Goal: Task Accomplishment & Management: Use online tool/utility

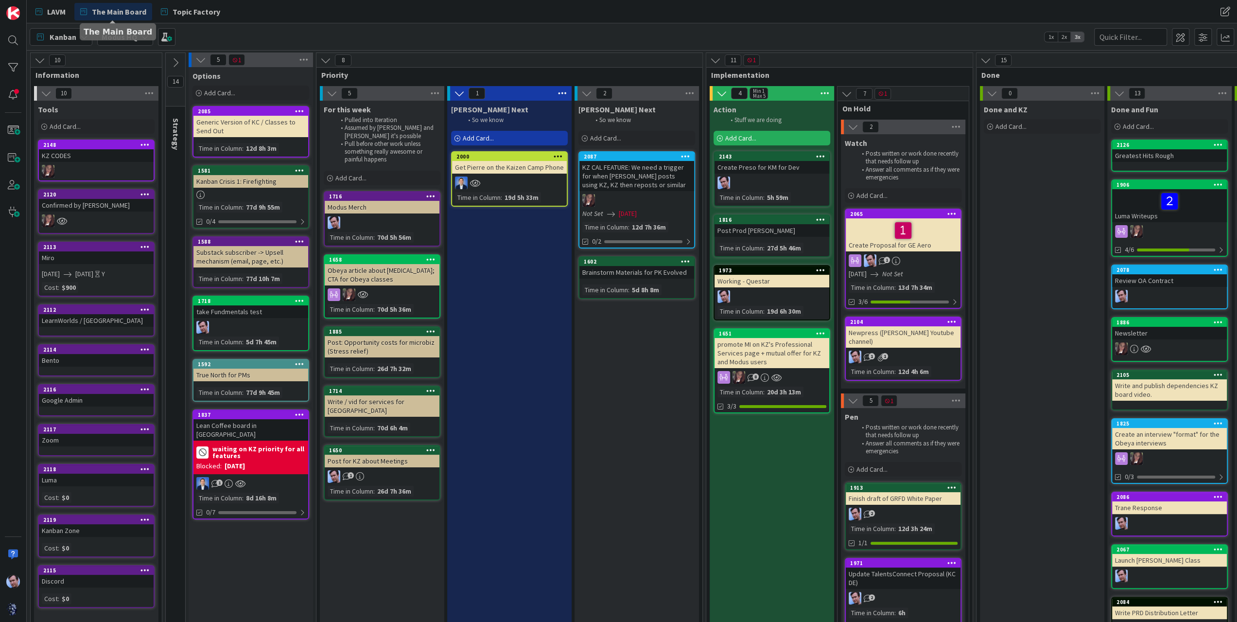
click at [528, 400] on div "[PERSON_NAME] Next So we know Add Card... 2000 Get Pierre on the Kaizen Camp Ph…" at bounding box center [509, 554] width 124 height 906
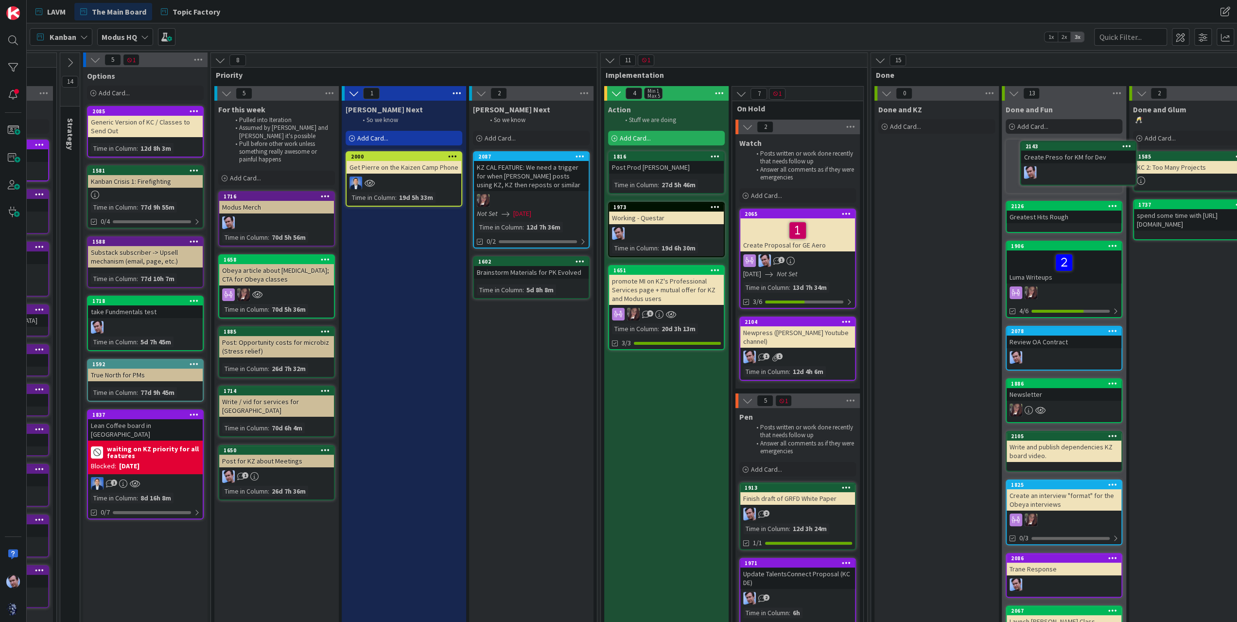
scroll to position [0, 108]
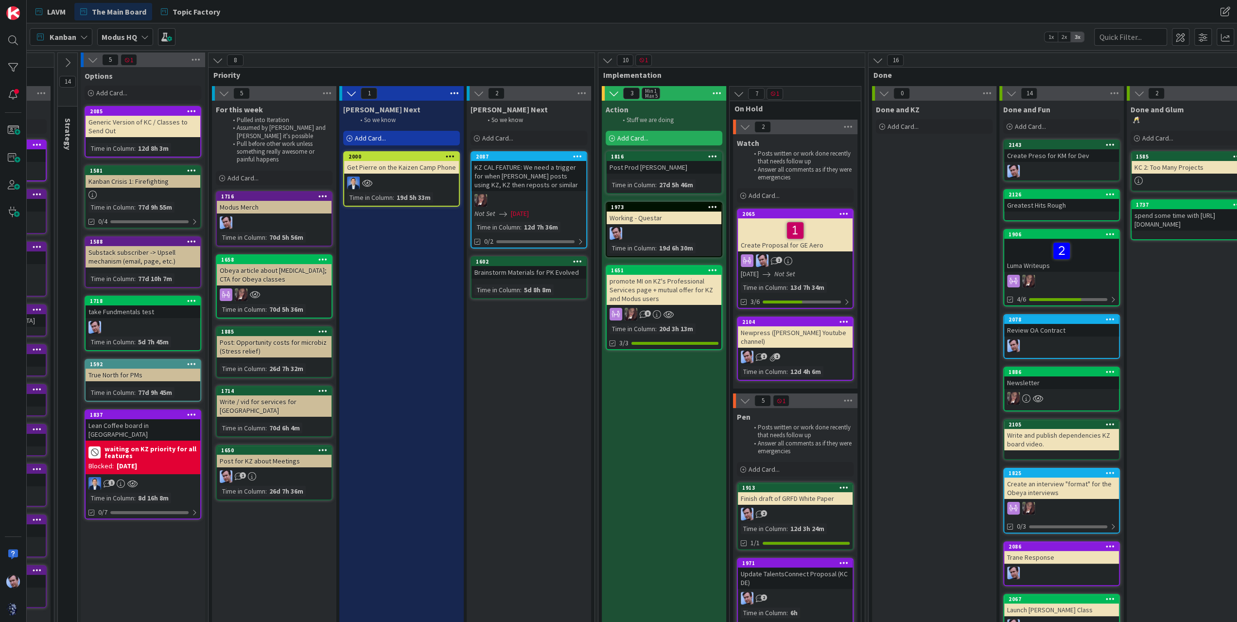
click at [631, 136] on span "Add Card..." at bounding box center [632, 138] width 31 height 9
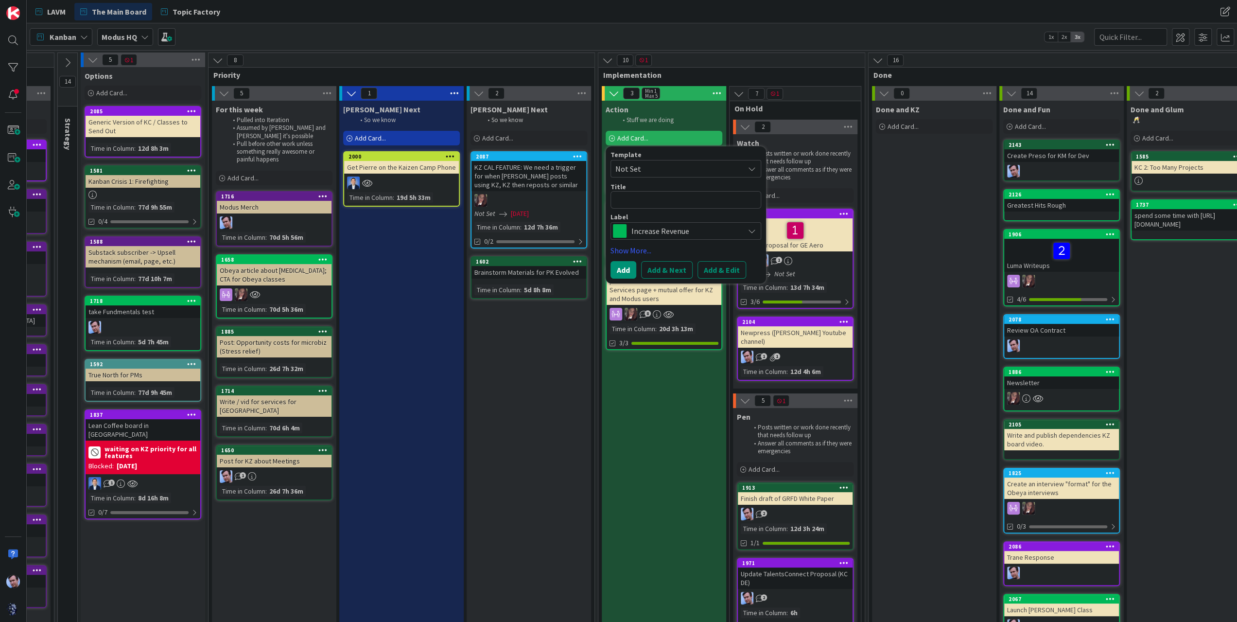
type textarea "x"
type textarea "C"
type textarea "x"
type textarea "Cr"
type textarea "x"
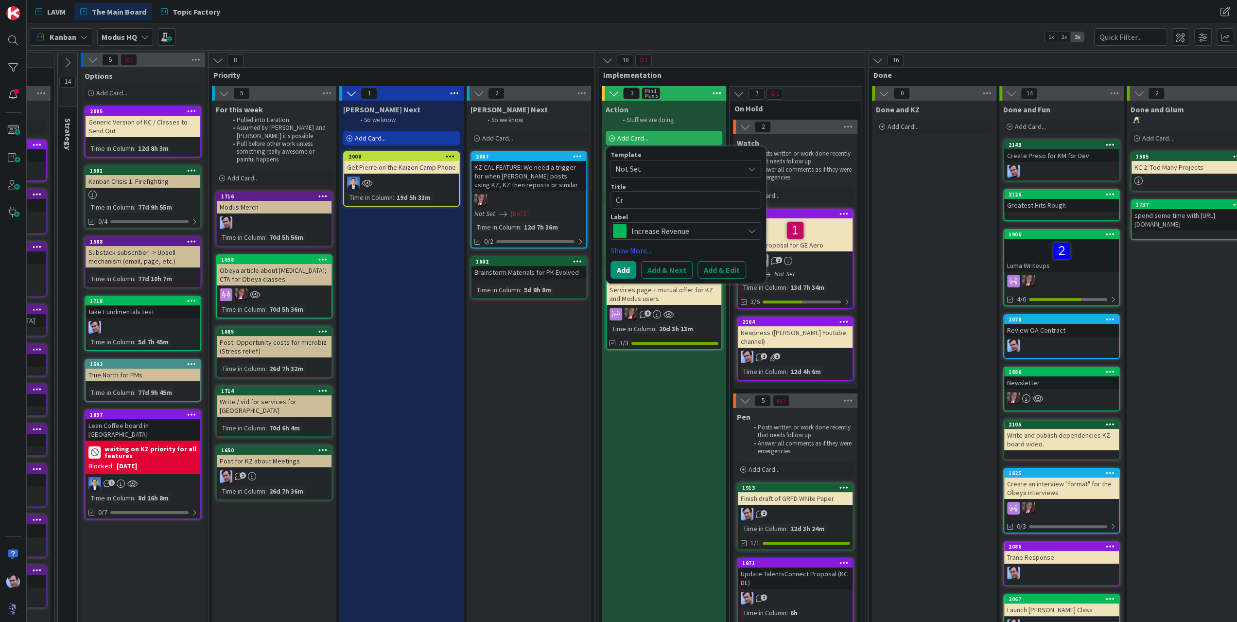
type textarea "Cre"
type textarea "x"
type textarea "Crea"
type textarea "x"
type textarea "Creat"
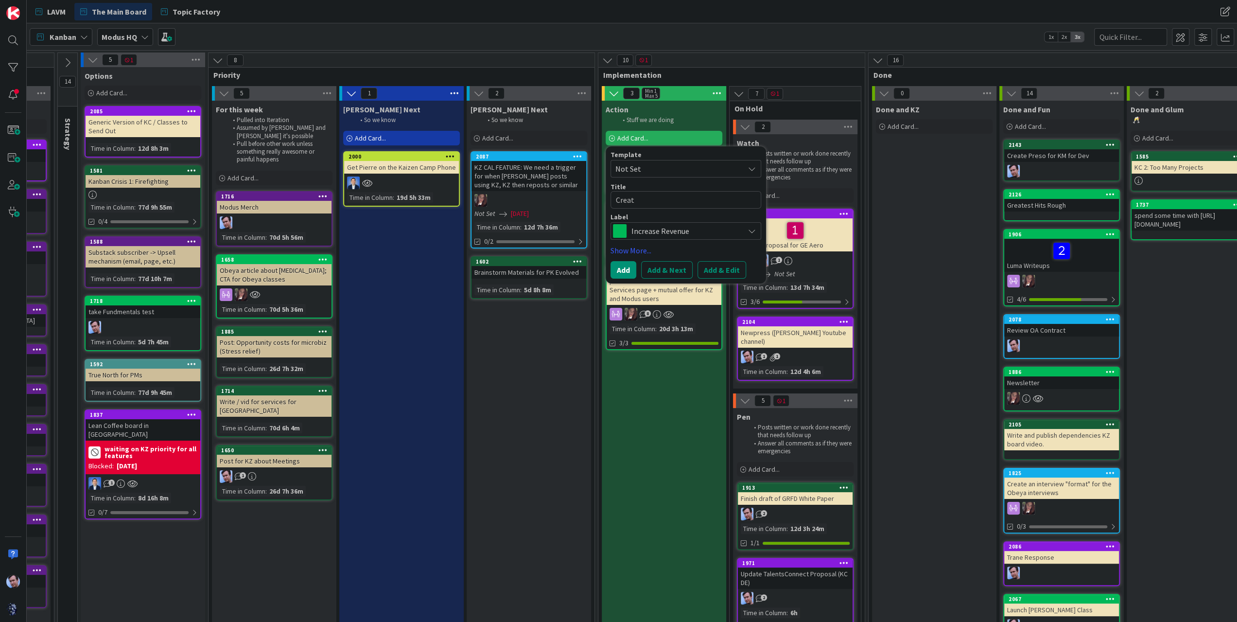
type textarea "x"
type textarea "Create"
type textarea "x"
type textarea "Create"
click at [726, 236] on span "Increase Revenue" at bounding box center [685, 231] width 108 height 14
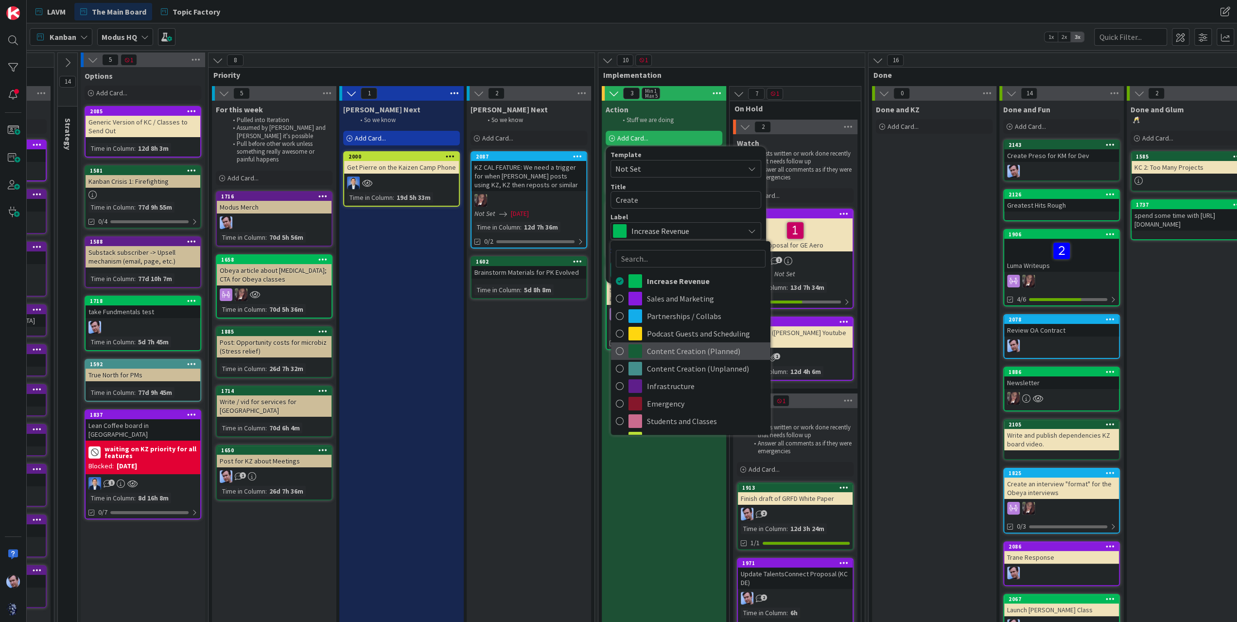
click at [681, 349] on span "Content Creation (Planned)" at bounding box center [706, 351] width 119 height 15
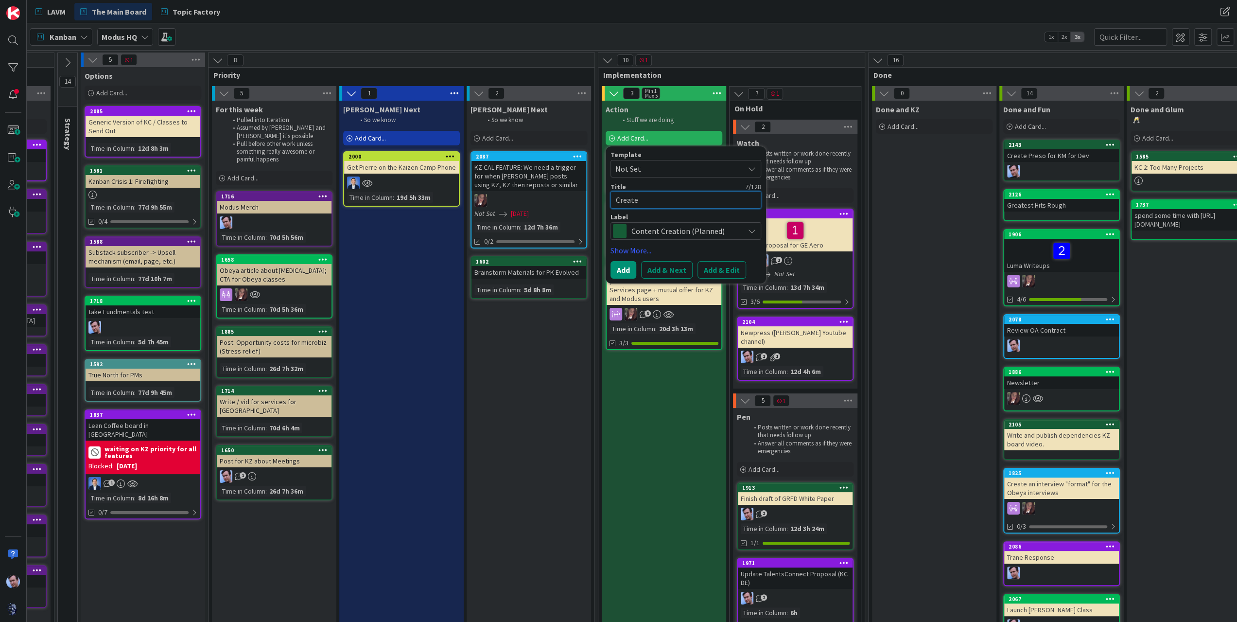
click at [650, 199] on textarea "Create" at bounding box center [685, 199] width 151 height 17
type textarea "x"
type textarea "Create P"
type textarea "x"
type textarea "Create Po"
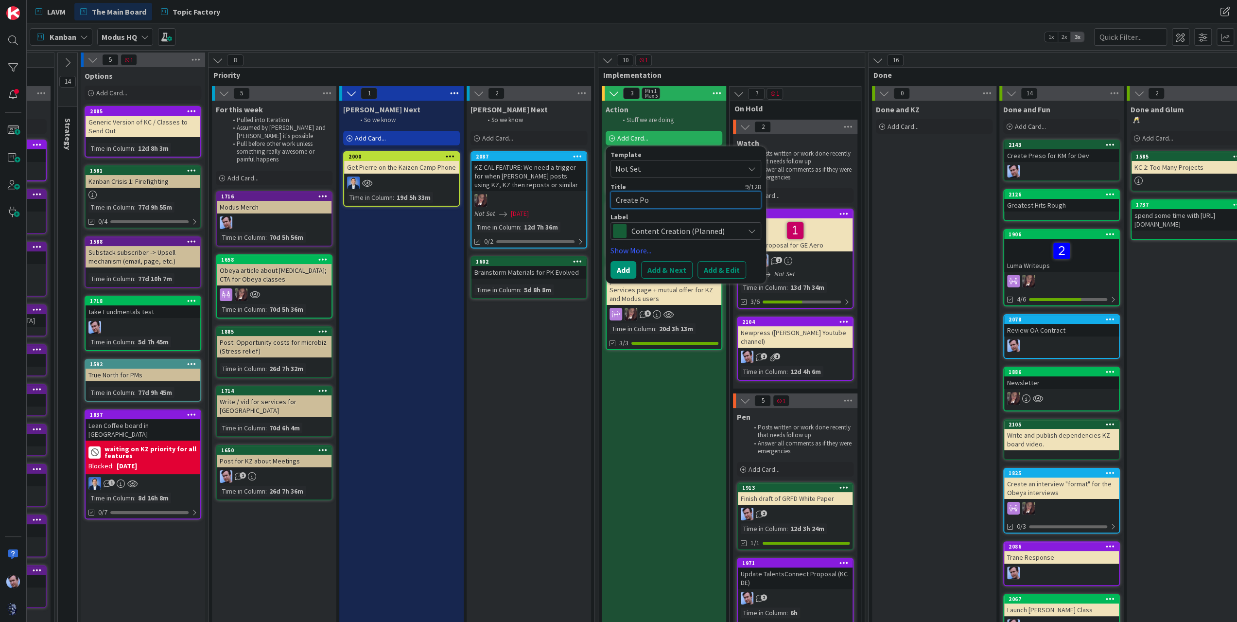
type textarea "x"
type textarea "Create Post"
type textarea "x"
type textarea "Create Post"
type textarea "x"
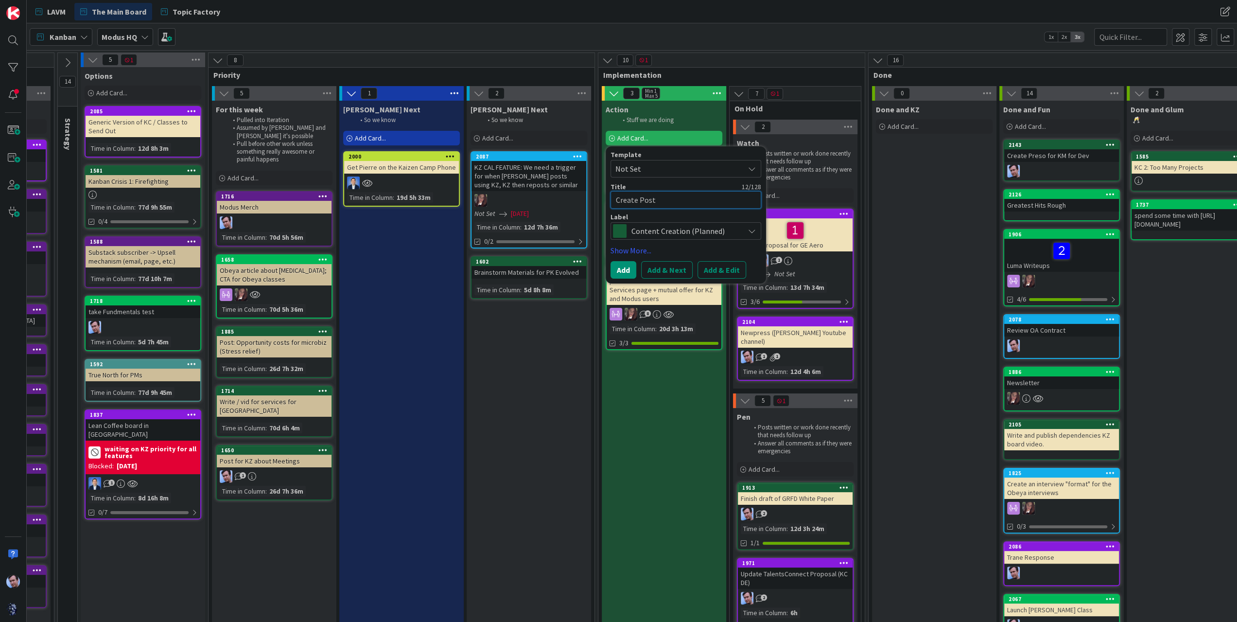
type textarea "Create Post w"
type textarea "x"
type textarea "Create Post wi"
type textarea "x"
type textarea "Create Post wit"
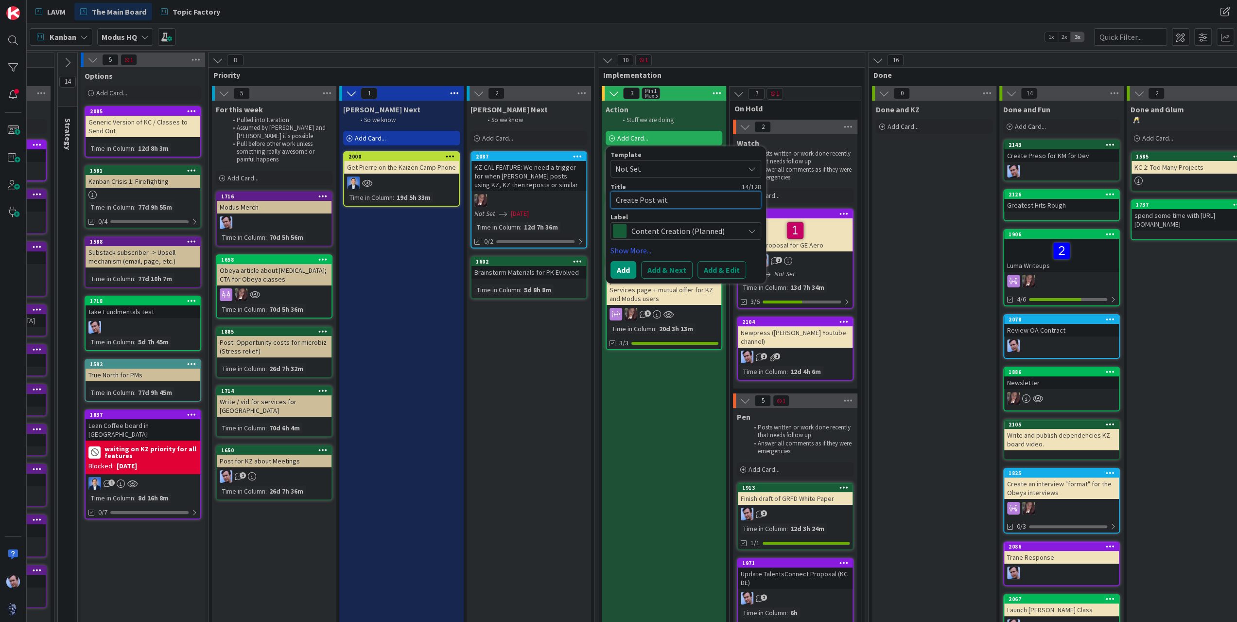
type textarea "x"
type textarea "Create Post with"
type textarea "x"
type textarea "Create Post with"
type textarea "x"
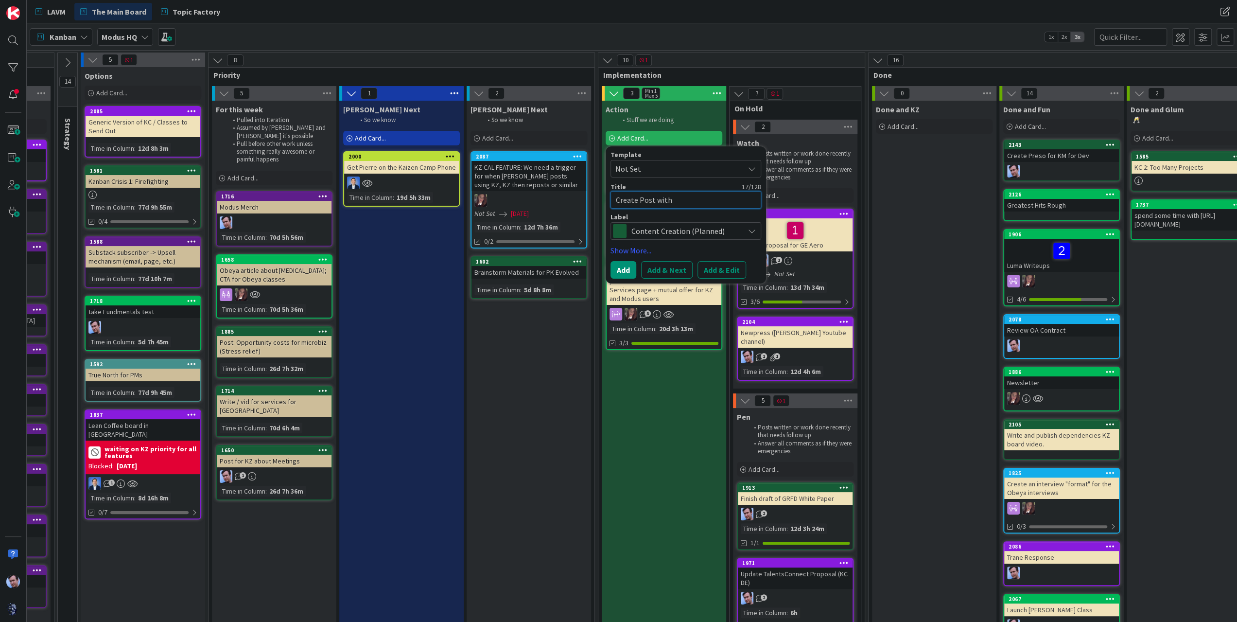
type textarea "Create Post with K"
type textarea "x"
type textarea "Create Post with [PERSON_NAME]"
type textarea "x"
type textarea "Create Post with [PERSON_NAME]"
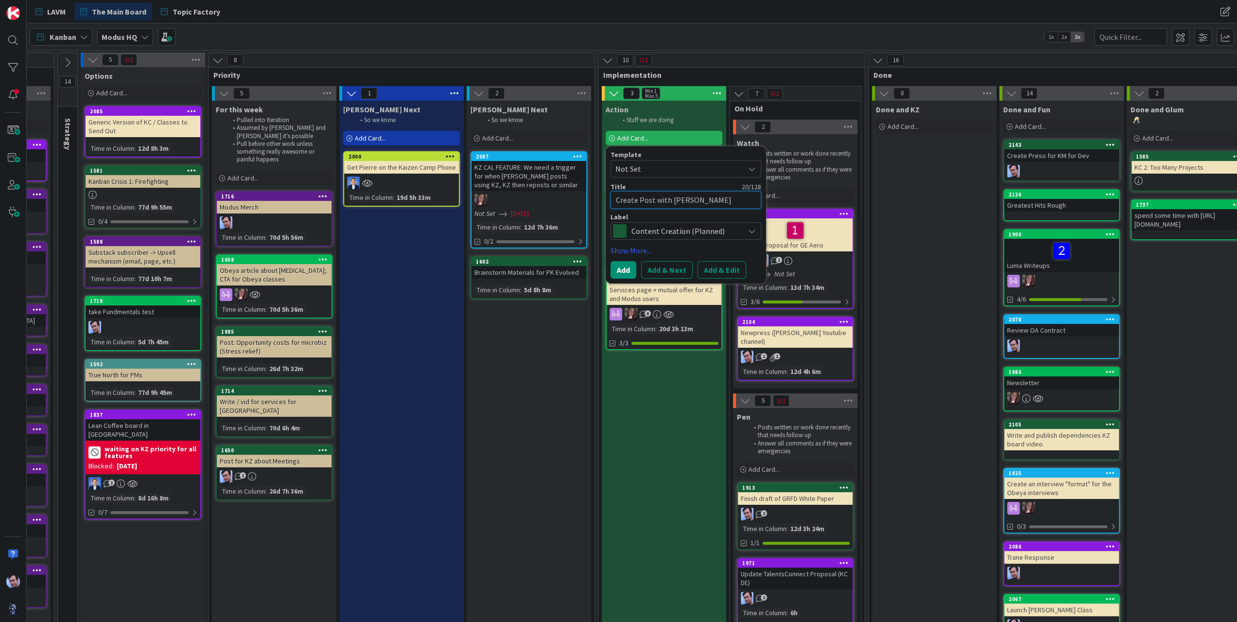
type textarea "x"
type textarea "Create Post with [PERSON_NAME]"
type textarea "x"
type textarea "Create Post with [PERSON_NAME]"
type textarea "x"
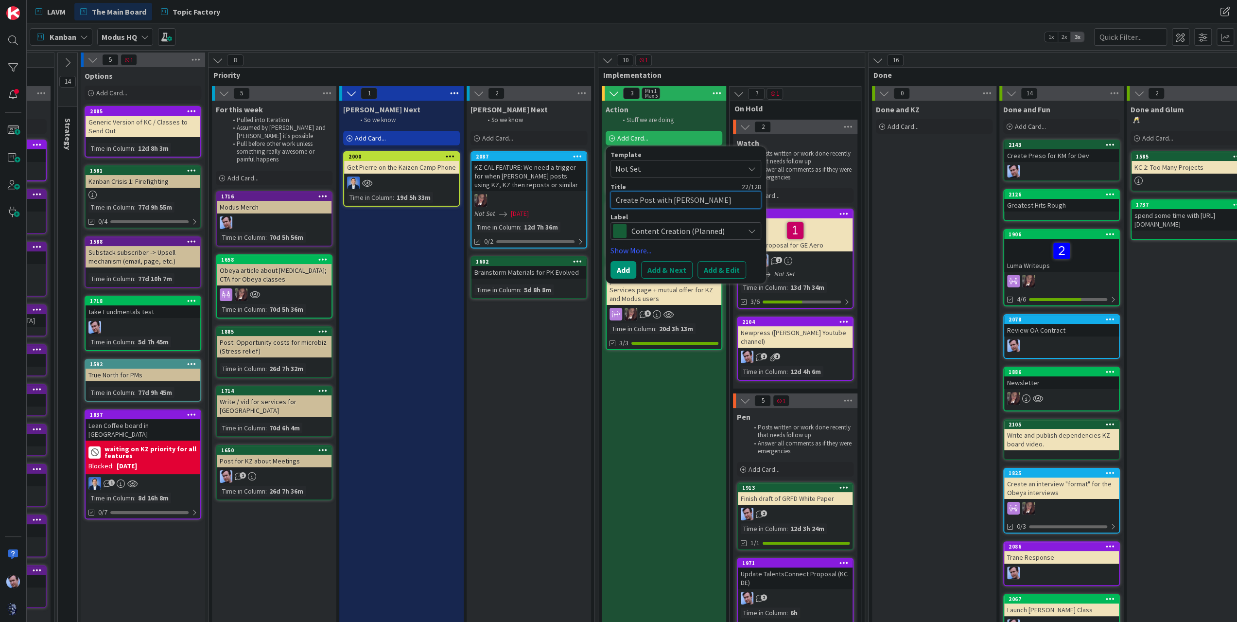
type textarea "Create Post with [PERSON_NAME]"
type textarea "x"
type textarea "Create Post with [PERSON_NAME]"
type textarea "x"
type textarea "Create Post with [PERSON_NAME]"
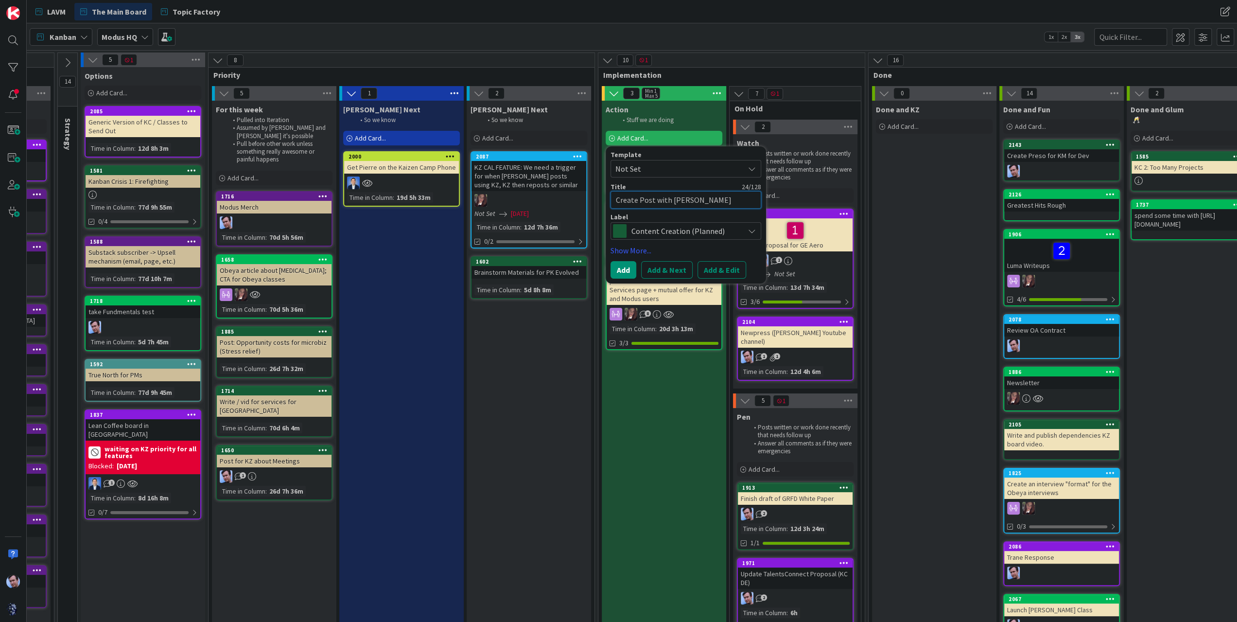
type textarea "x"
type textarea "Create Post with [PERSON_NAME] and"
type textarea "x"
type textarea "Create Post with [PERSON_NAME] and"
type textarea "x"
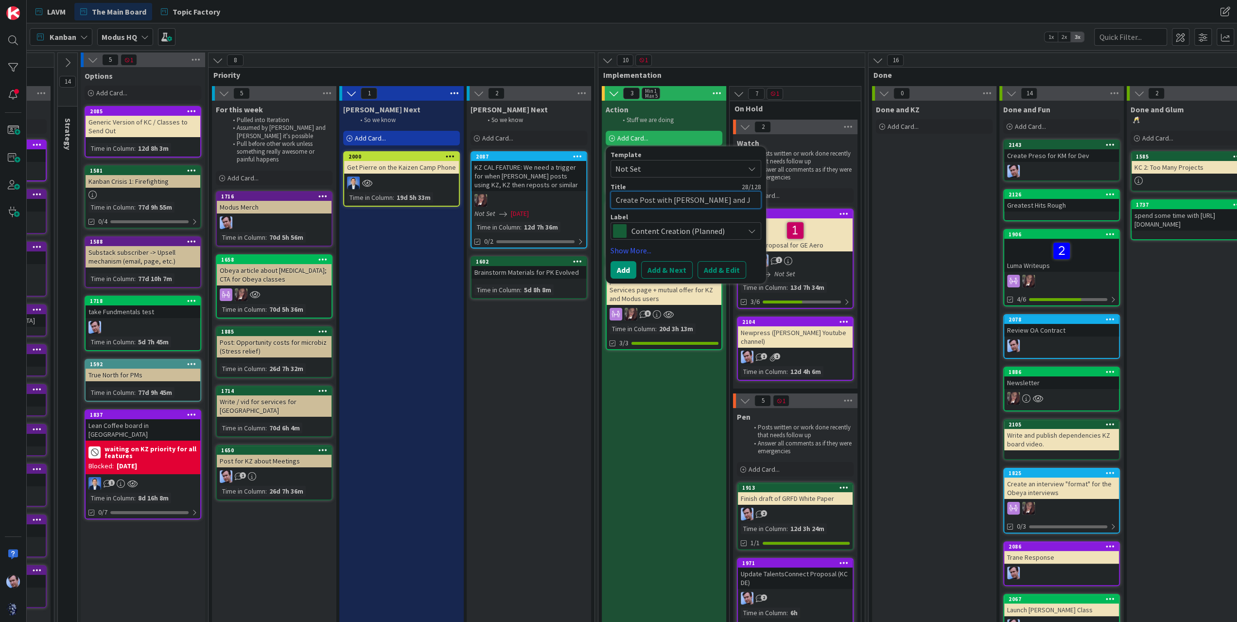
type textarea "Create Post with [PERSON_NAME] and [PERSON_NAME]"
type textarea "x"
type textarea "Create Post with [PERSON_NAME] and [PERSON_NAME]"
type textarea "x"
type textarea "Create Post with [PERSON_NAME] and [PERSON_NAME]"
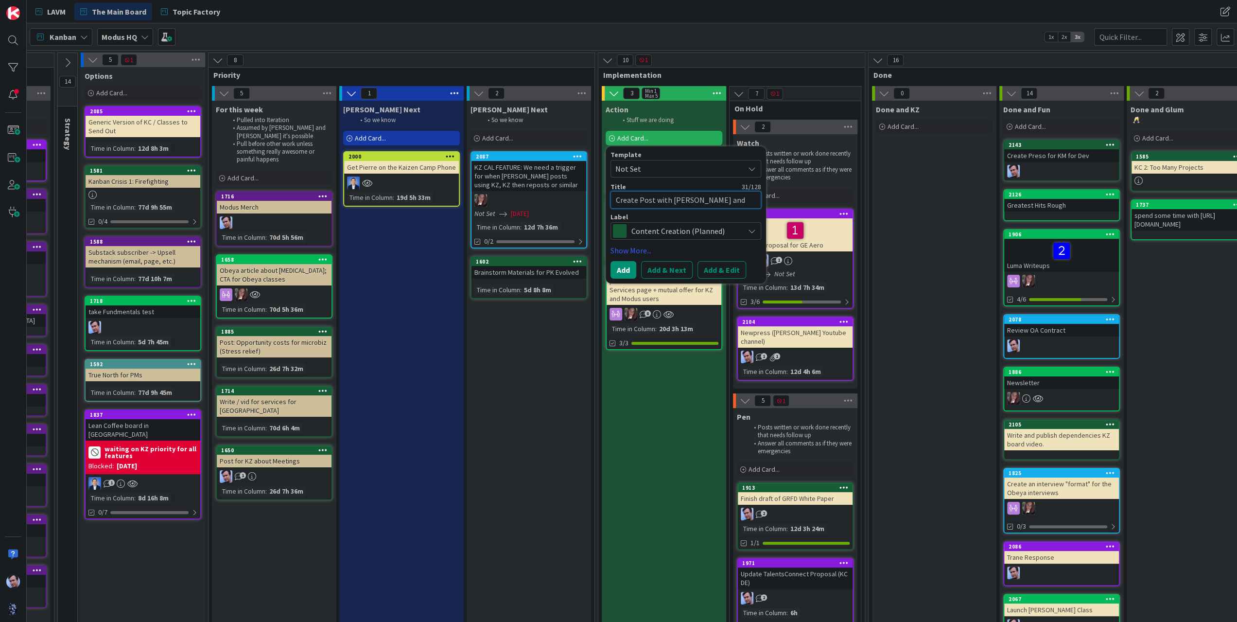
type textarea "x"
type textarea "Create Post with [PERSON_NAME] and [PERSON_NAME]"
type textarea "x"
type textarea "Create Post with [PERSON_NAME] and [PERSON_NAME]"
click at [620, 260] on div "Template Not Set Title 33 / 128 Create Post with [PERSON_NAME] and [PERSON_NAME…" at bounding box center [685, 214] width 151 height 127
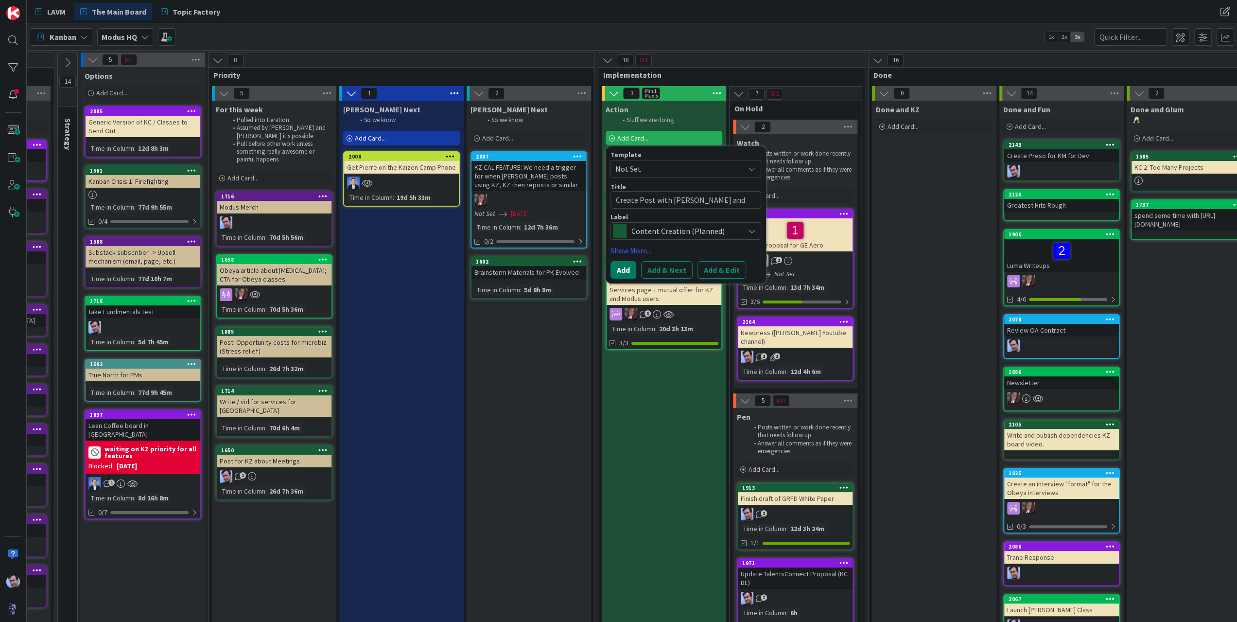
click at [623, 265] on button "Add" at bounding box center [623, 269] width 26 height 17
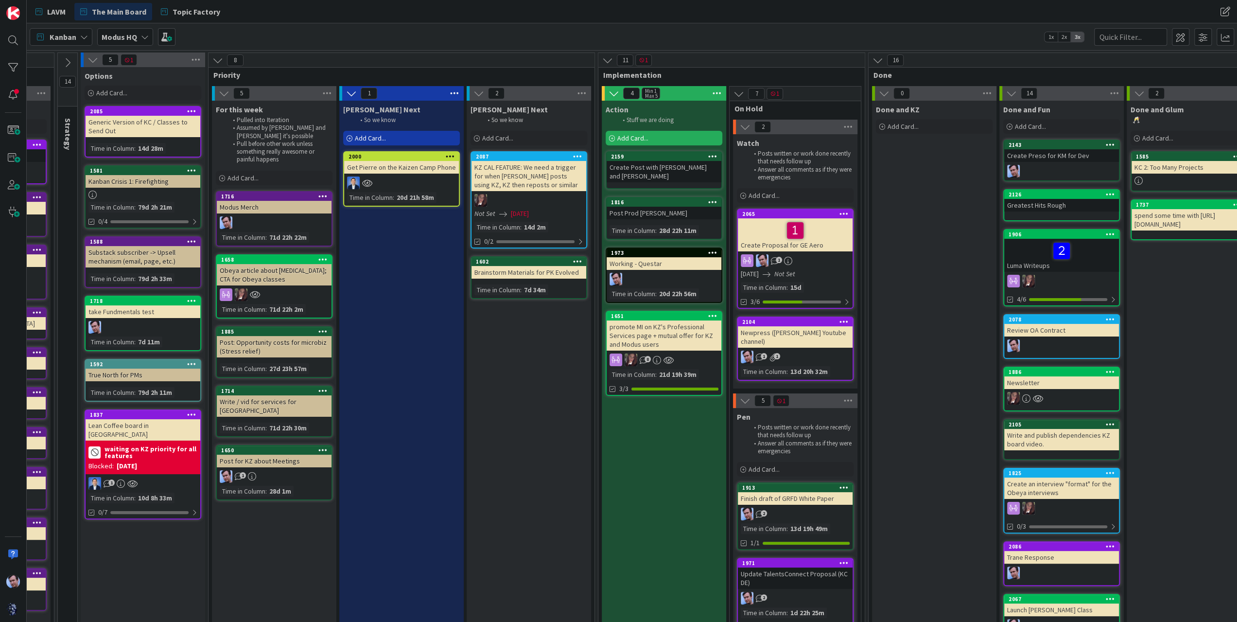
drag, startPoint x: 669, startPoint y: 434, endPoint x: 641, endPoint y: 420, distance: 31.7
drag, startPoint x: 641, startPoint y: 420, endPoint x: 647, endPoint y: 472, distance: 52.4
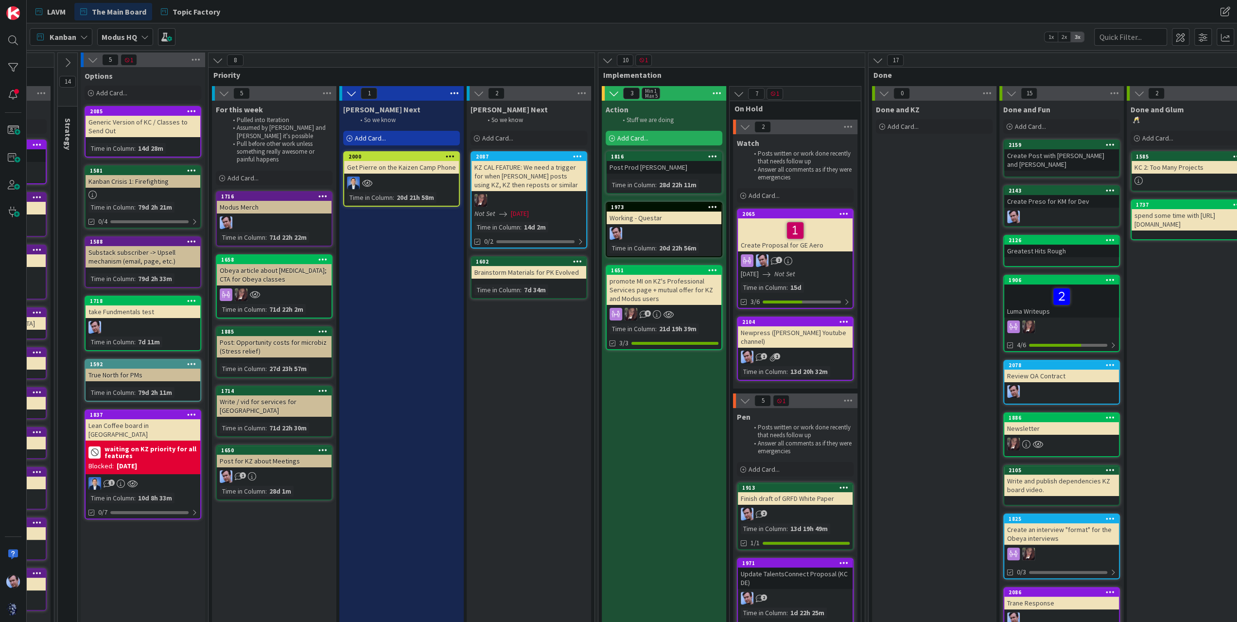
click at [765, 231] on div at bounding box center [795, 230] width 109 height 20
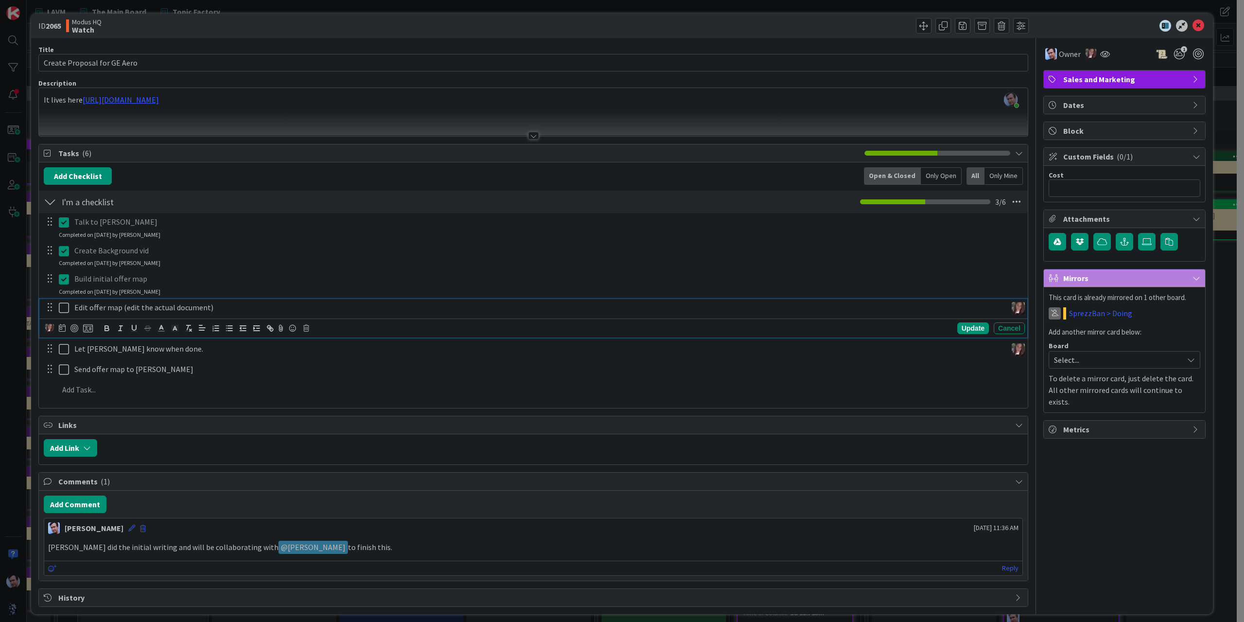
click at [63, 304] on icon at bounding box center [64, 308] width 10 height 12
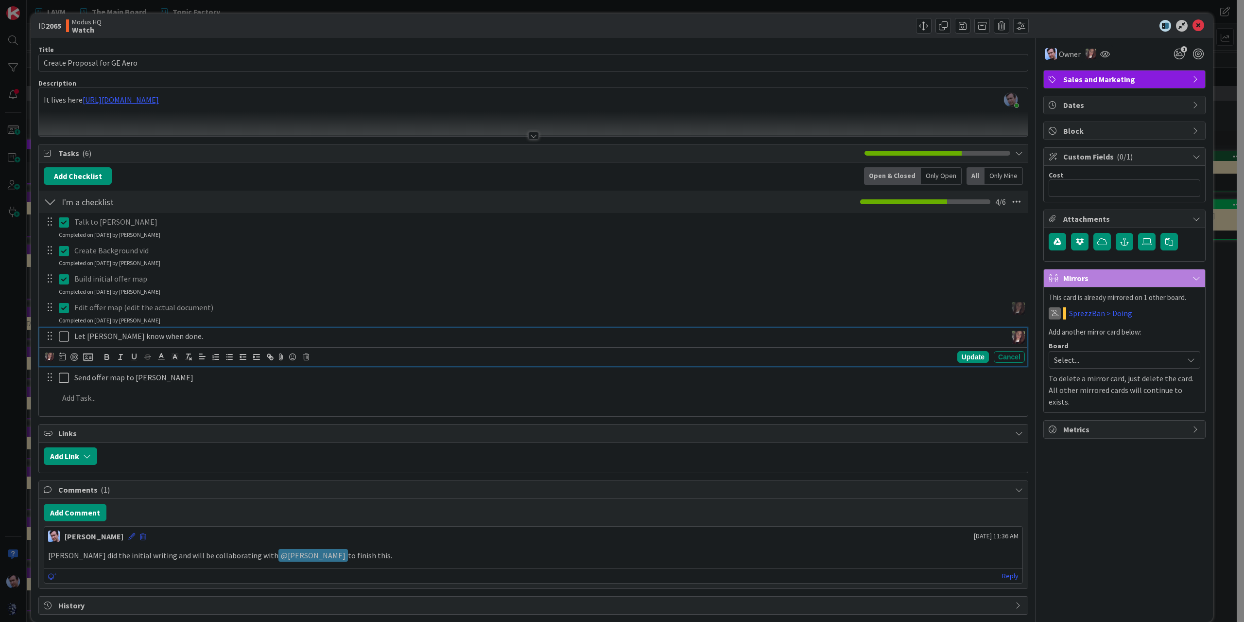
click at [65, 332] on icon at bounding box center [64, 336] width 10 height 12
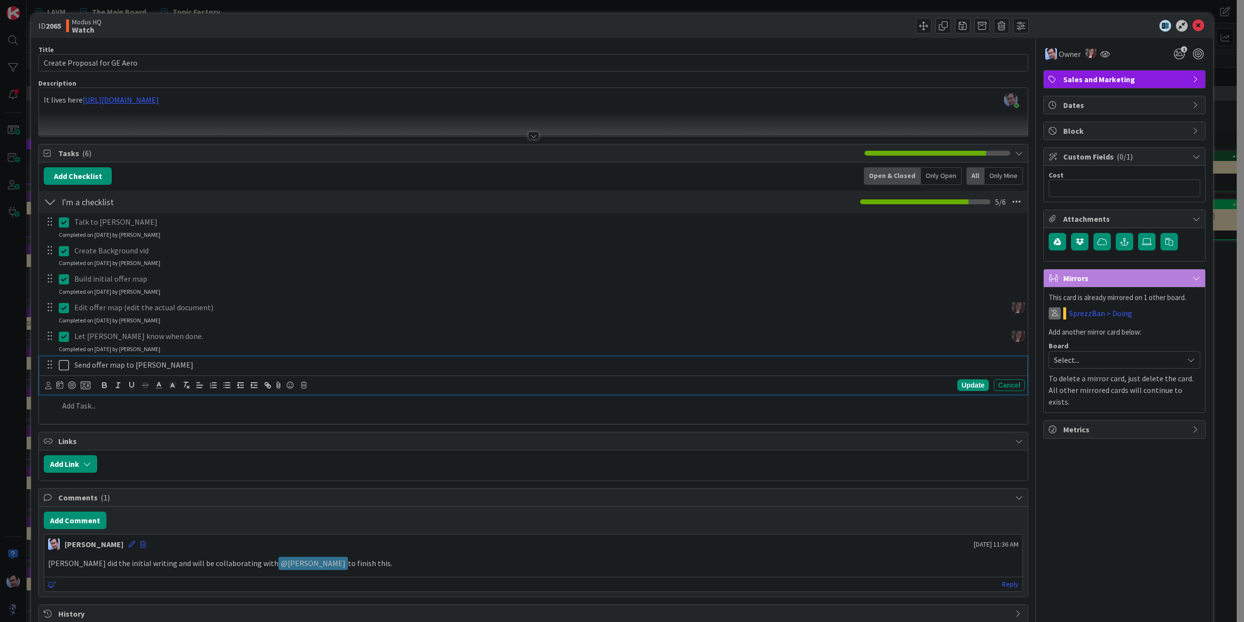
click at [61, 365] on icon at bounding box center [64, 365] width 10 height 12
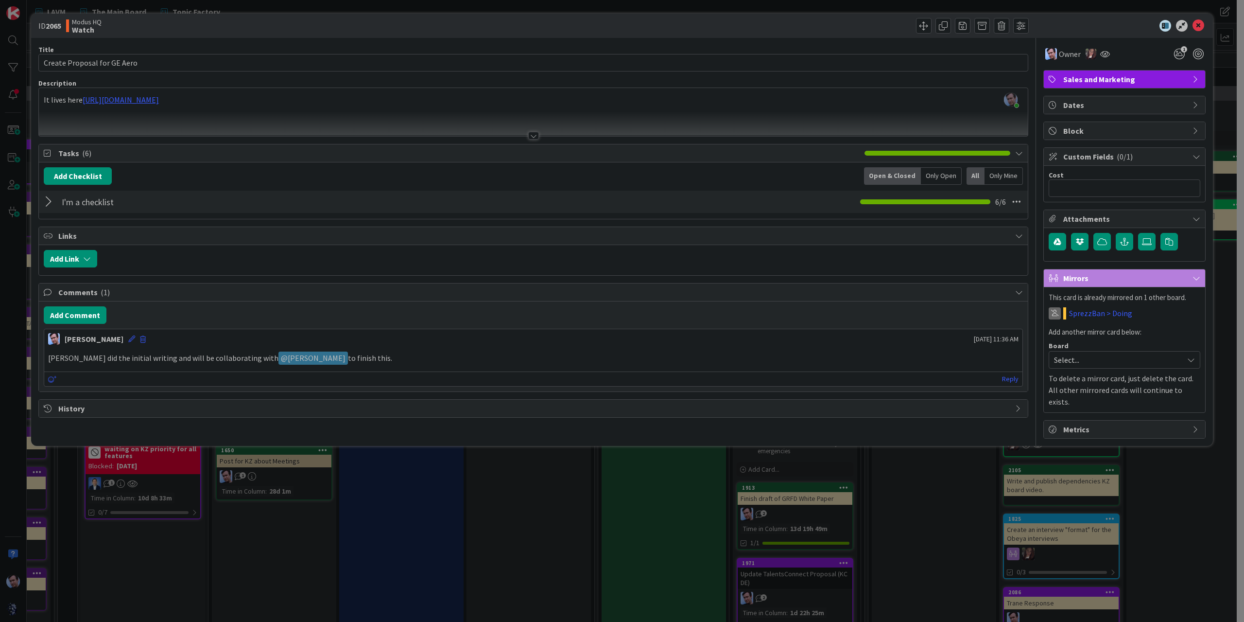
click at [1192, 22] on div at bounding box center [1120, 26] width 172 height 12
click at [1197, 26] on icon at bounding box center [1199, 26] width 12 height 12
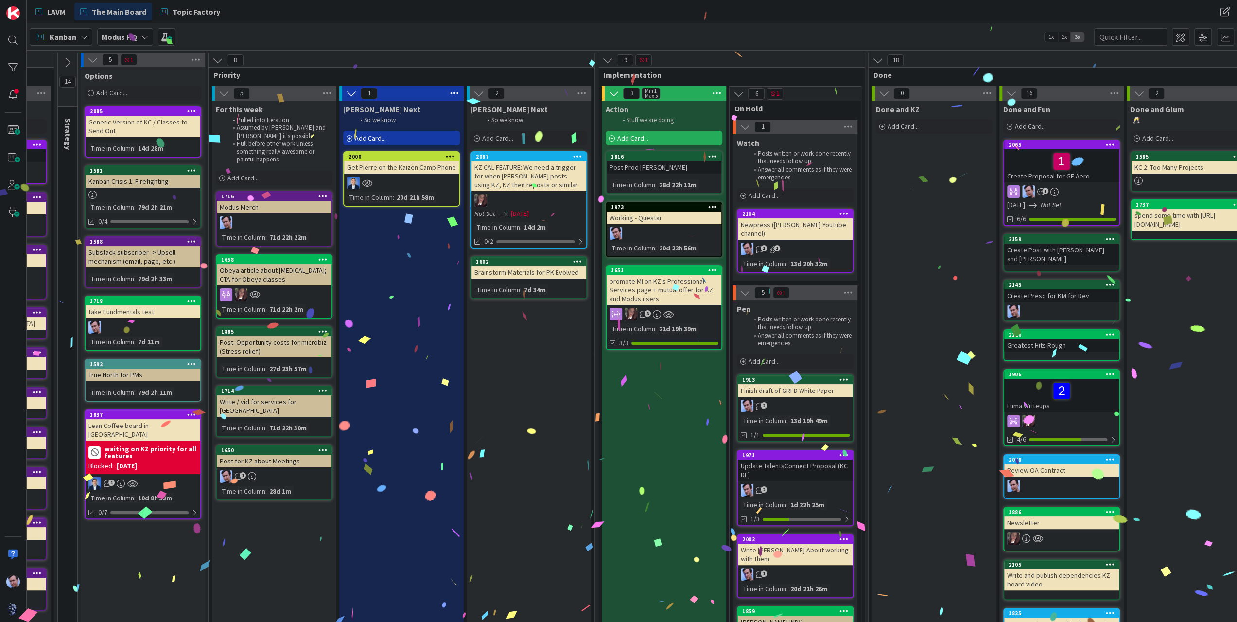
click at [657, 139] on div "Add Card..." at bounding box center [664, 138] width 117 height 15
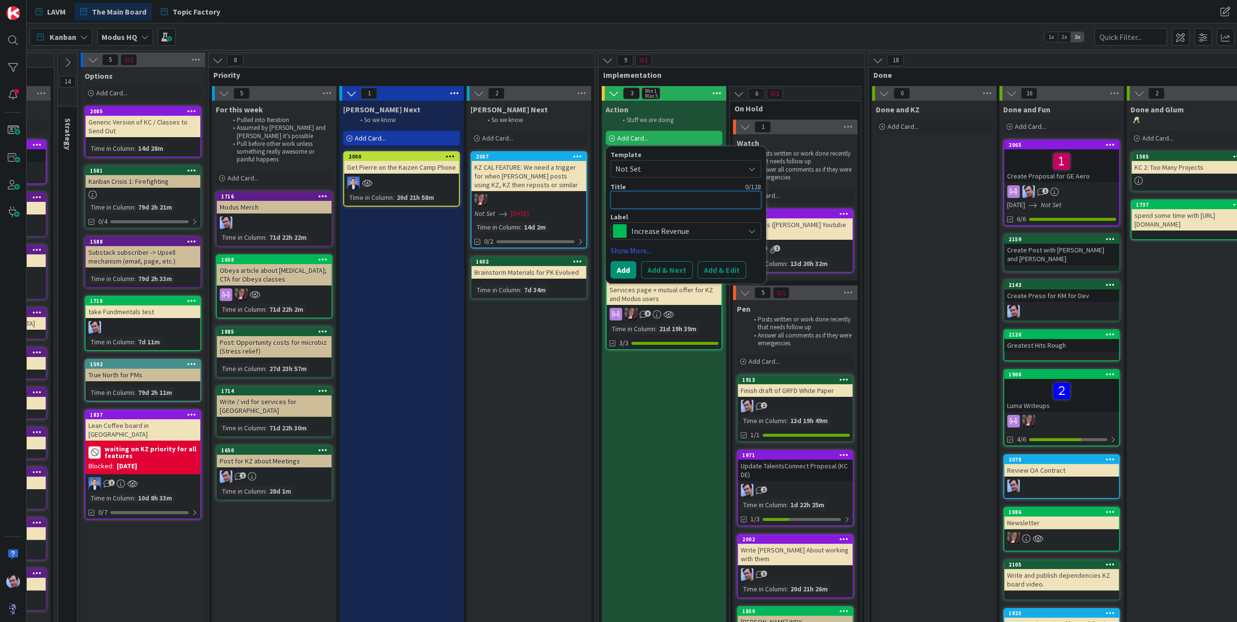
type textarea "x"
type textarea "T"
type textarea "x"
type textarea "Tr"
type textarea "x"
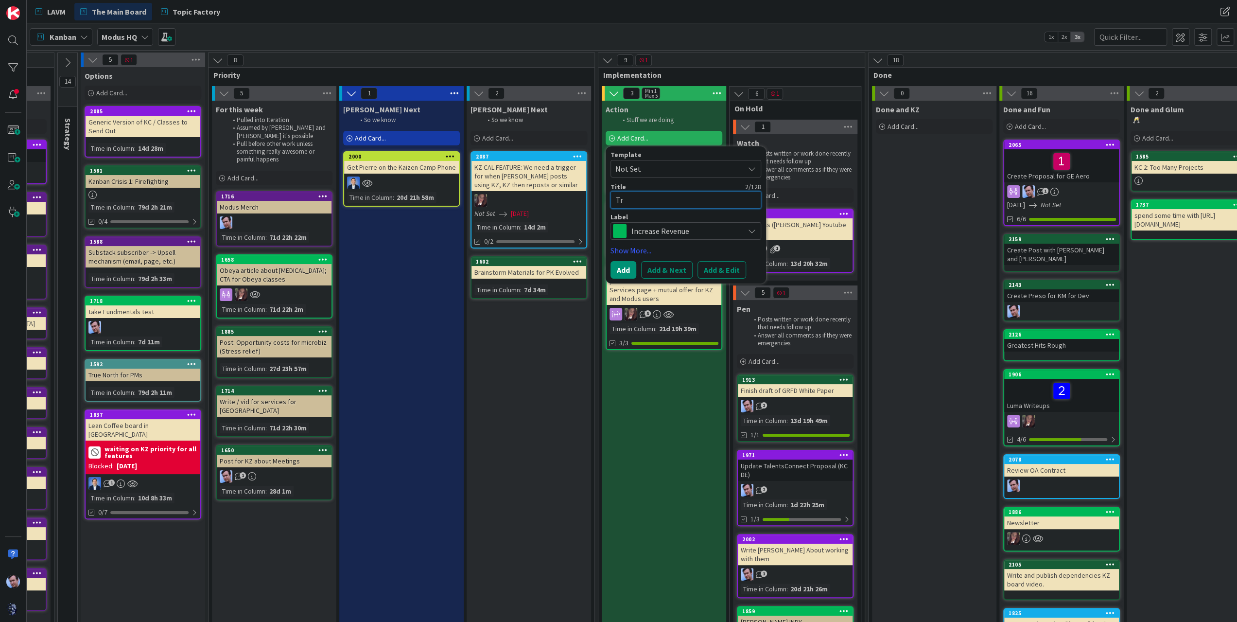
type textarea "Tra"
type textarea "x"
type textarea "Track"
type textarea "x"
type textarea "Tracki"
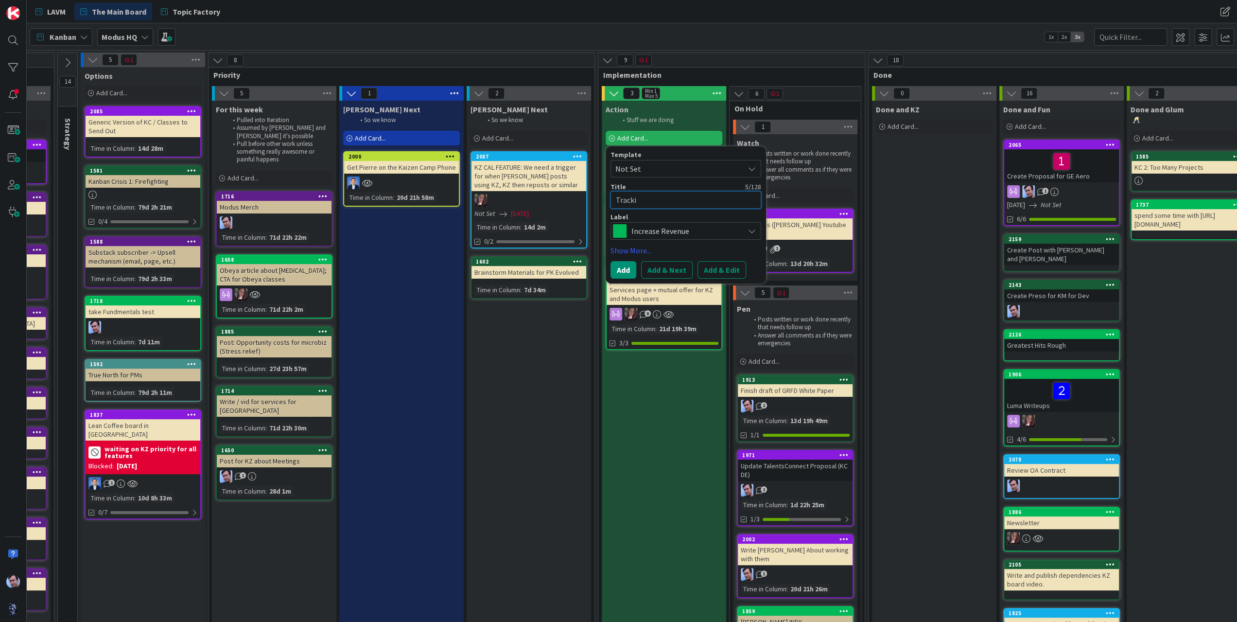
type textarea "x"
type textarea "Trackin"
type textarea "x"
type textarea "Tracking"
type textarea "x"
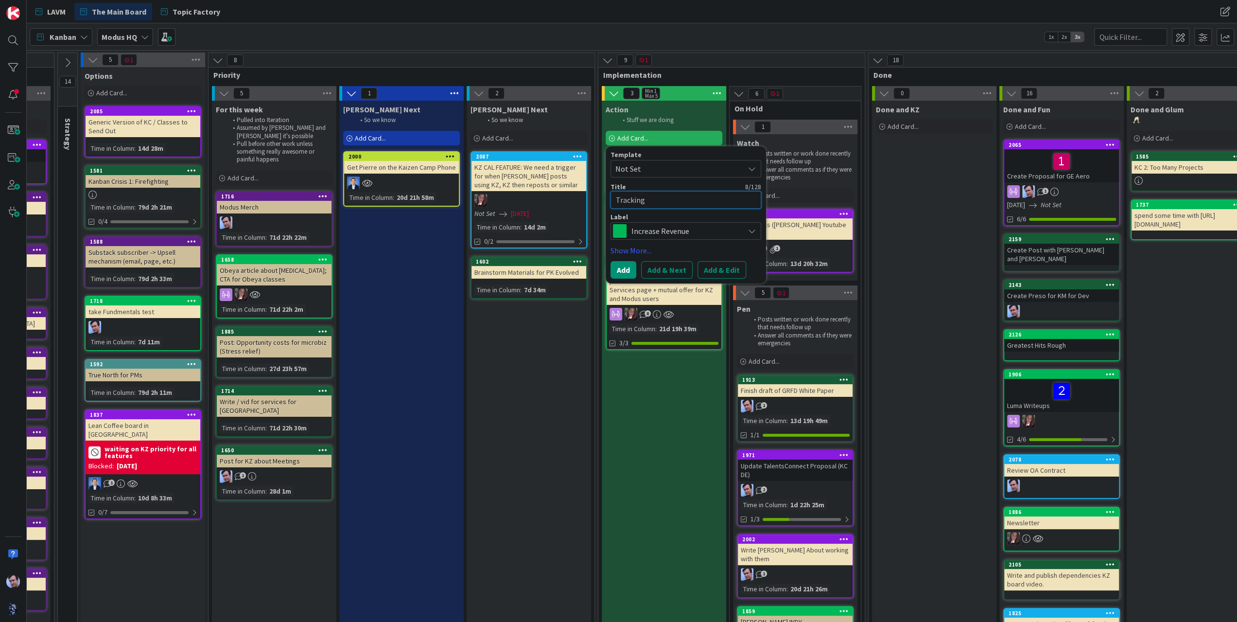
type textarea "Tracking"
type textarea "x"
type textarea "Tracking G"
type textarea "x"
type textarea "Tracking GE"
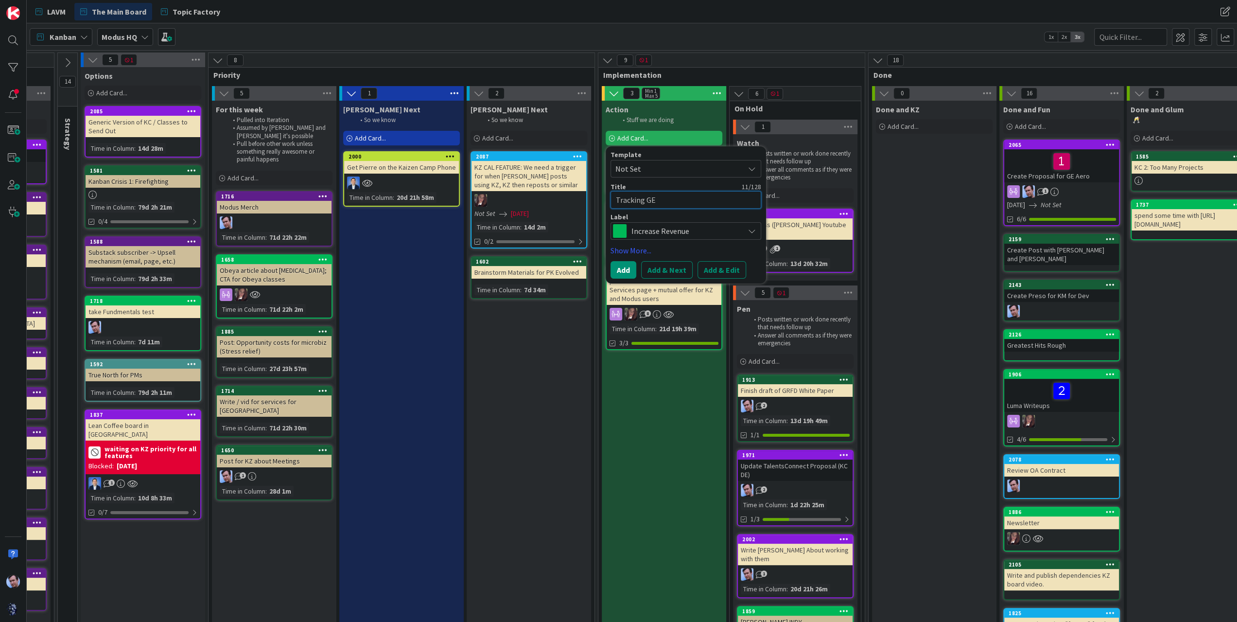
type textarea "x"
type textarea "Tracking GE"
type textarea "x"
type textarea "Tracking GE A"
type textarea "x"
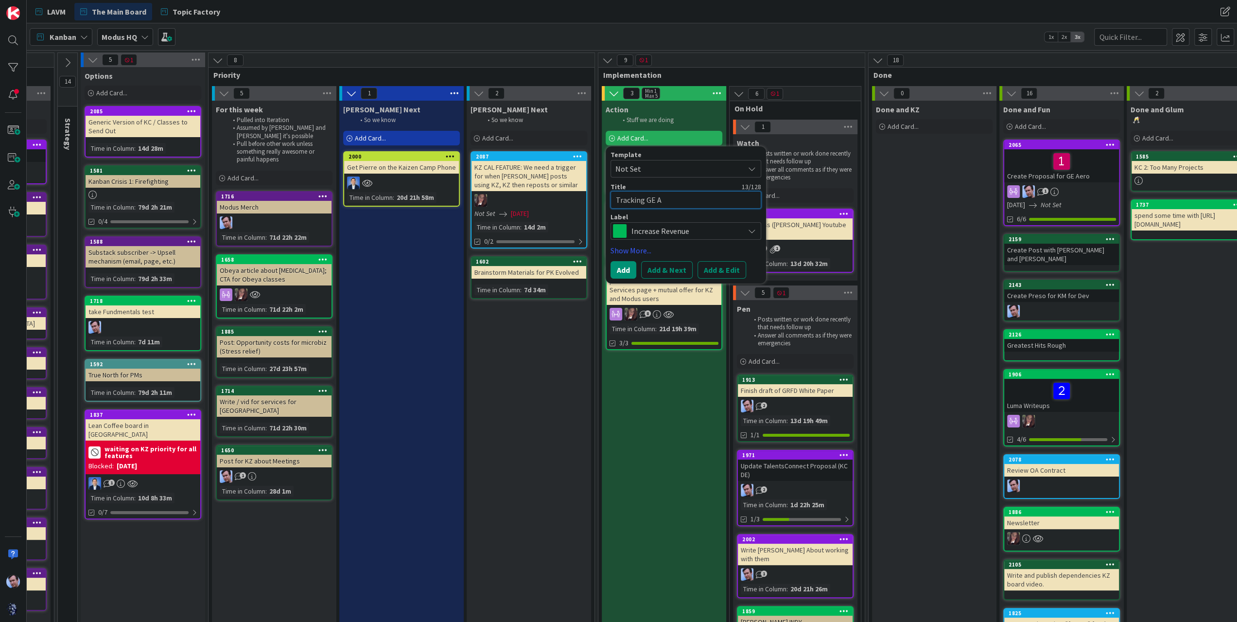
type textarea "Tracking GE Ae"
type textarea "x"
type textarea "Tracking GE Aer"
type textarea "x"
type textarea "Tracking GE Aero"
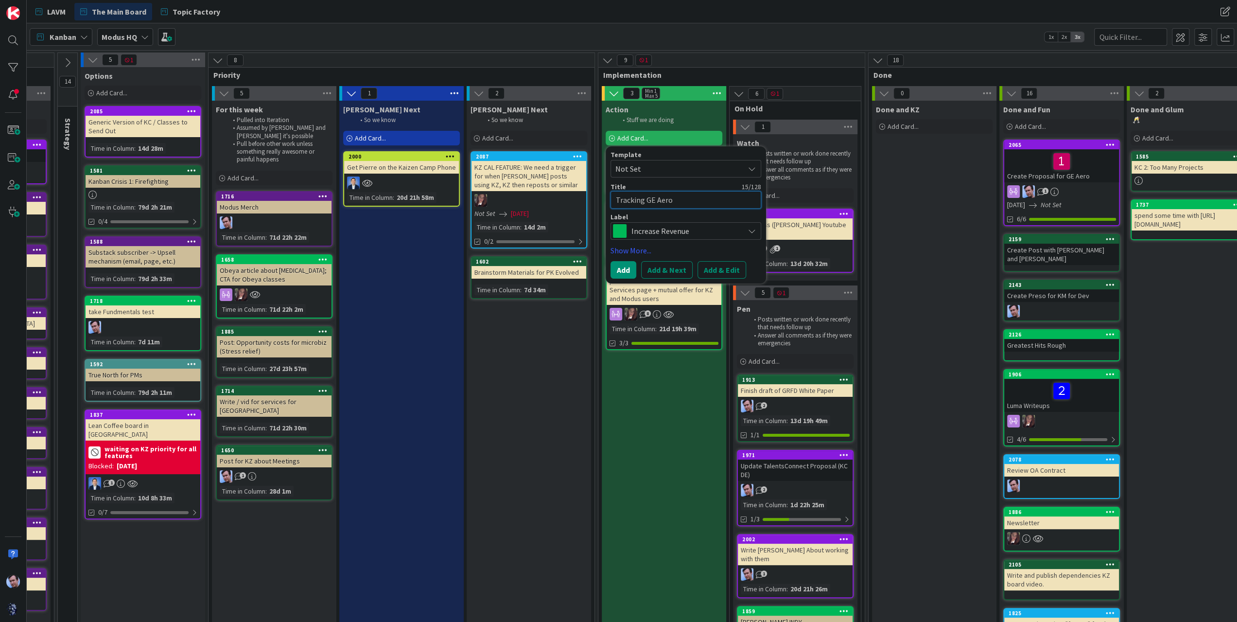
type textarea "x"
type textarea "Tracking GE Aeros"
type textarea "x"
type textarea "Tracking GE Aero"
click at [704, 229] on span "Increase Revenue" at bounding box center [685, 231] width 108 height 14
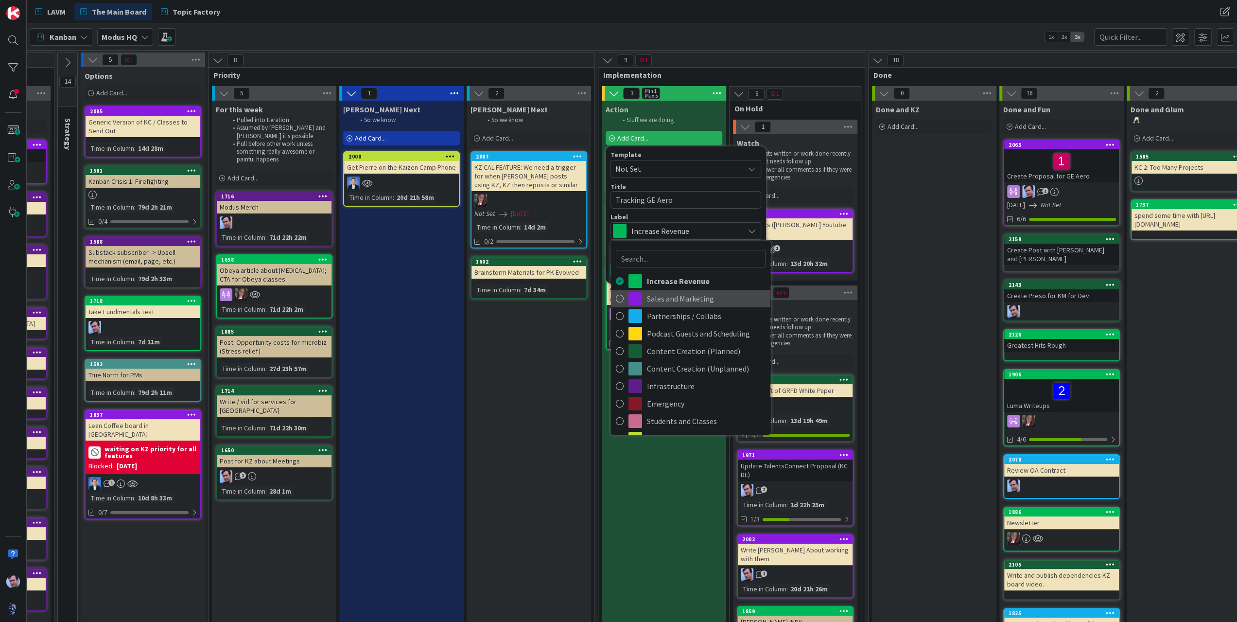
click at [659, 301] on span "Sales and Marketing" at bounding box center [706, 298] width 119 height 15
type textarea "x"
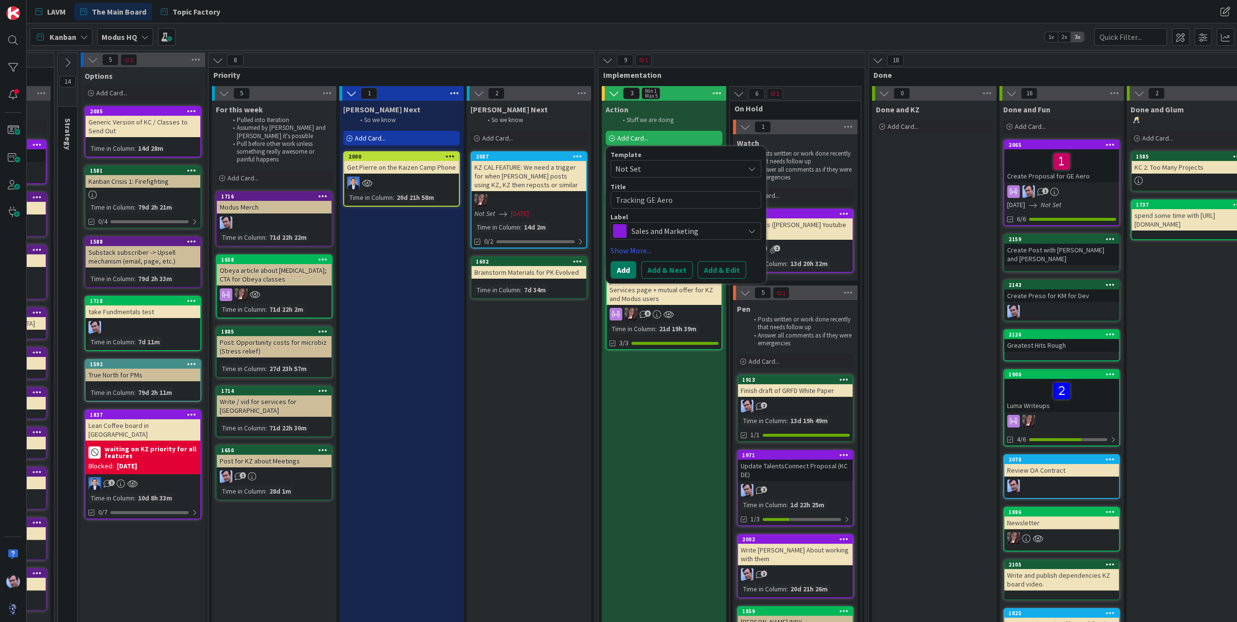
click at [618, 267] on button "Add" at bounding box center [623, 269] width 26 height 17
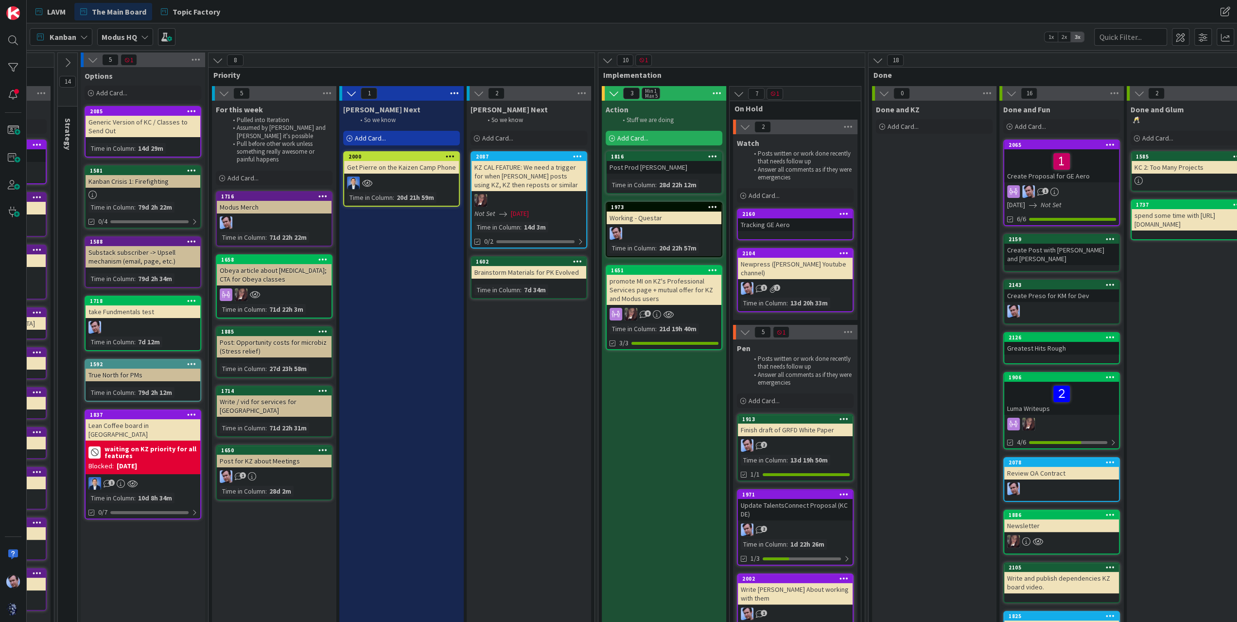
click at [810, 223] on div "Tracking GE Aero" at bounding box center [795, 224] width 115 height 13
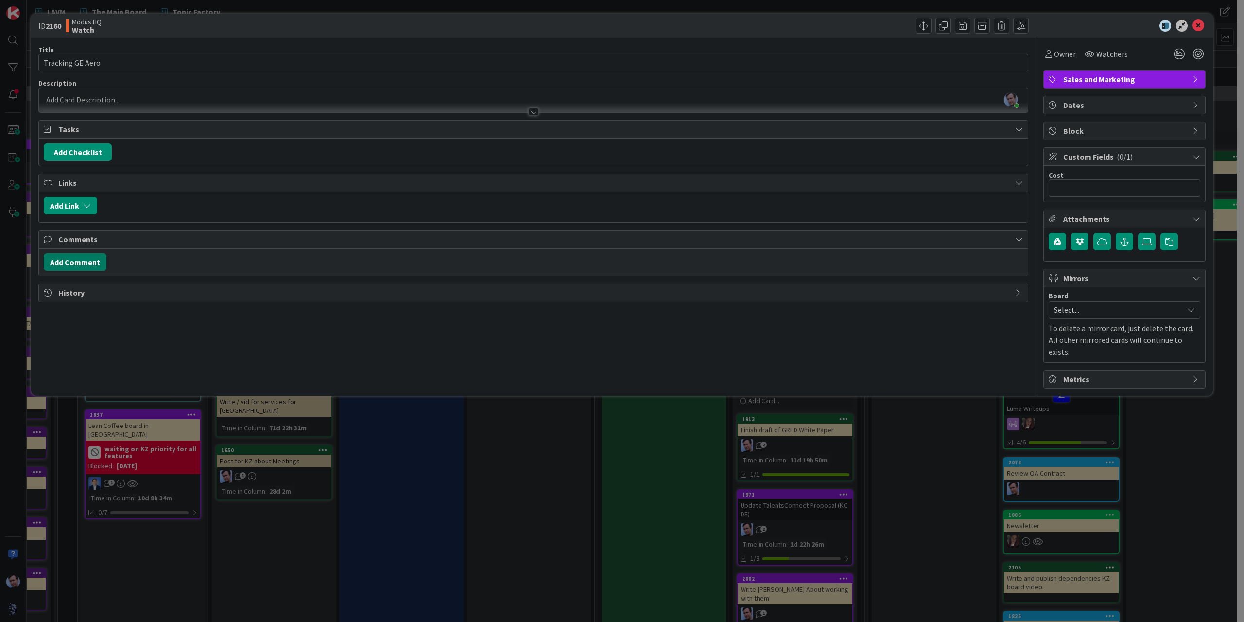
click at [89, 260] on button "Add Comment" at bounding box center [75, 261] width 63 height 17
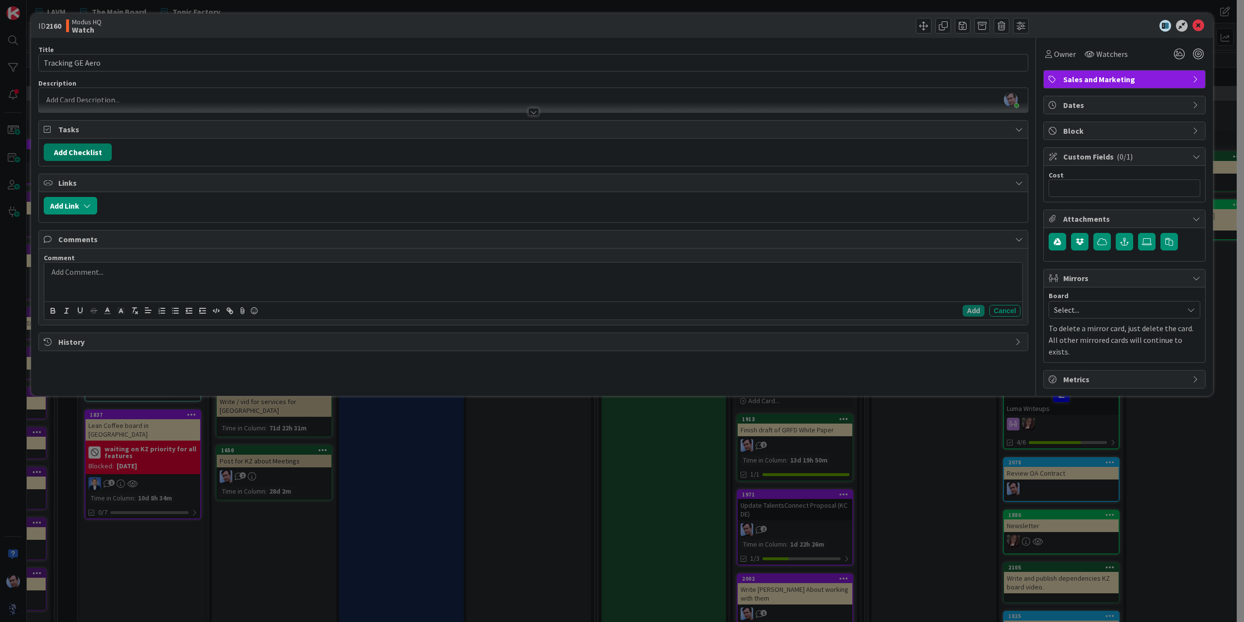
click at [92, 151] on button "Add Checklist" at bounding box center [78, 151] width 68 height 17
type input "This just might be a checklist"
click at [60, 231] on div "Checklist Name (needed before adding tasks) 30 / 64 This just might be a checkl…" at bounding box center [124, 213] width 151 height 64
click at [60, 222] on button "Add" at bounding box center [62, 220] width 26 height 17
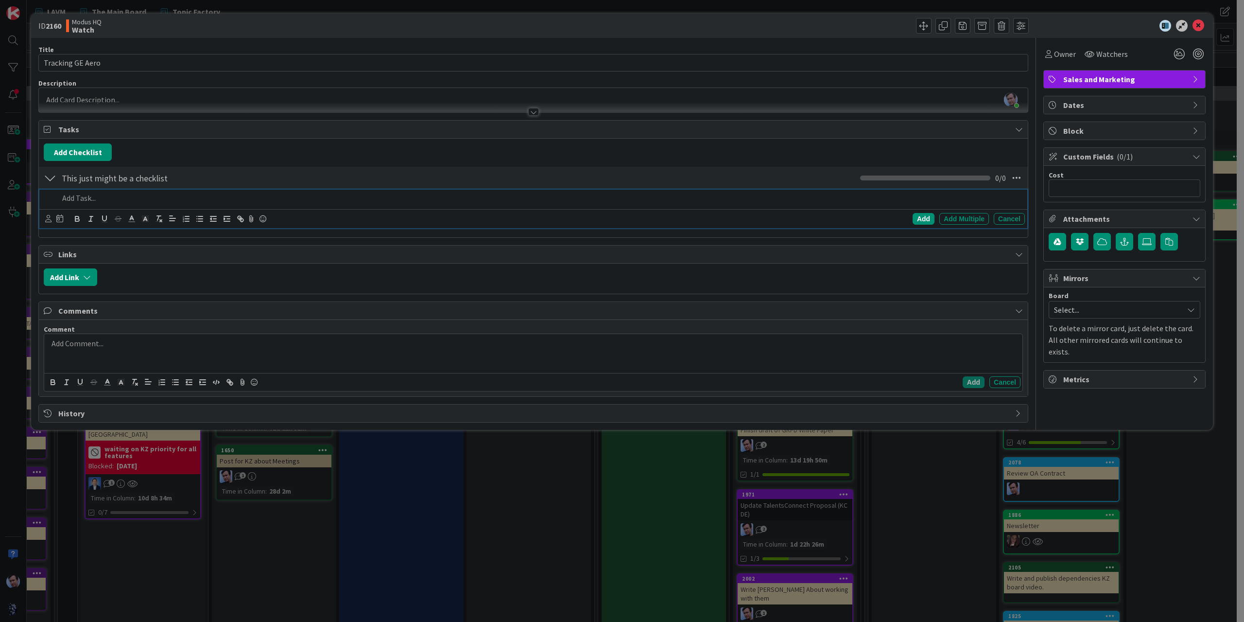
click at [90, 202] on p at bounding box center [540, 197] width 962 height 11
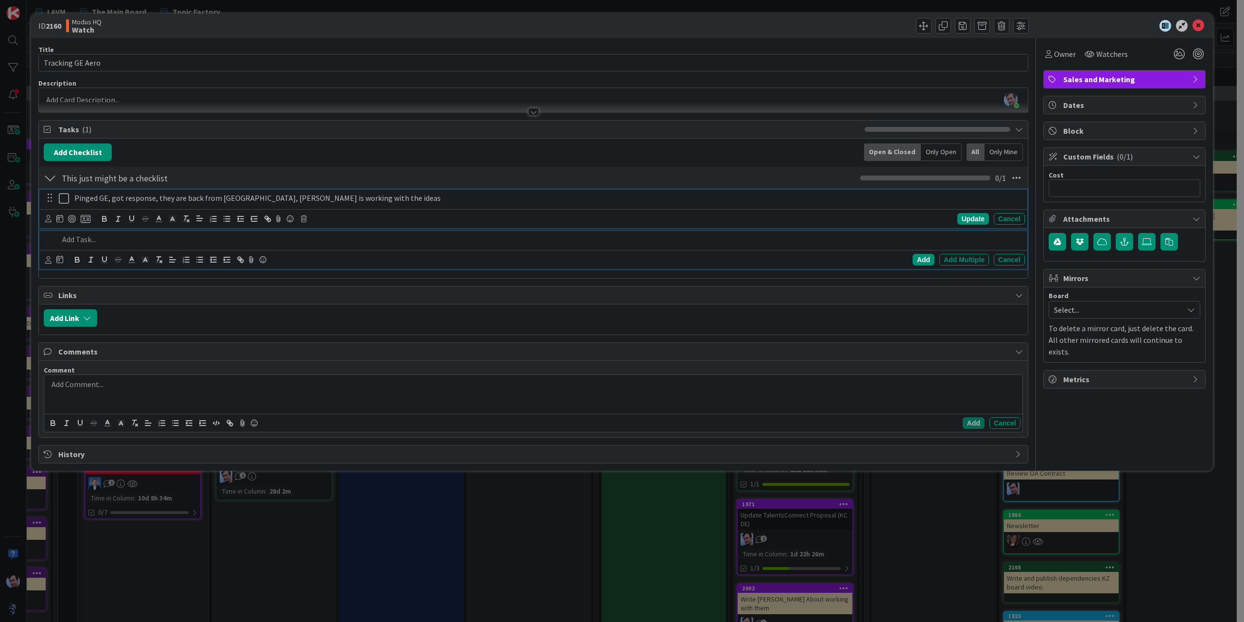
click at [63, 199] on icon at bounding box center [64, 198] width 10 height 12
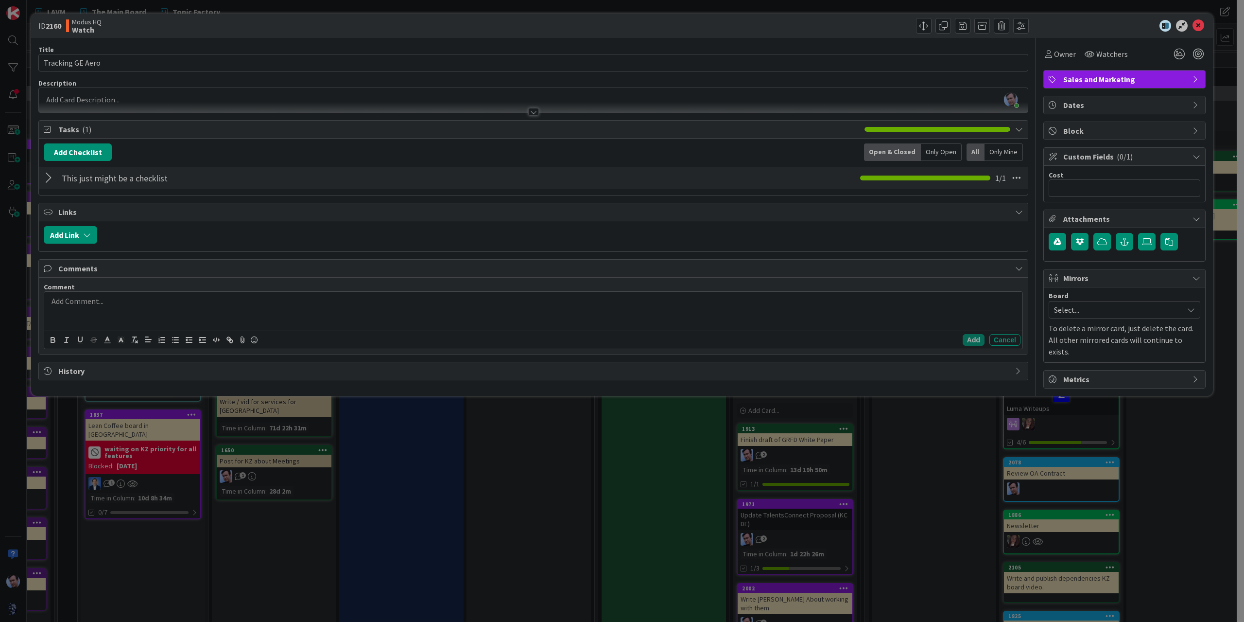
click at [52, 177] on div at bounding box center [50, 177] width 13 height 17
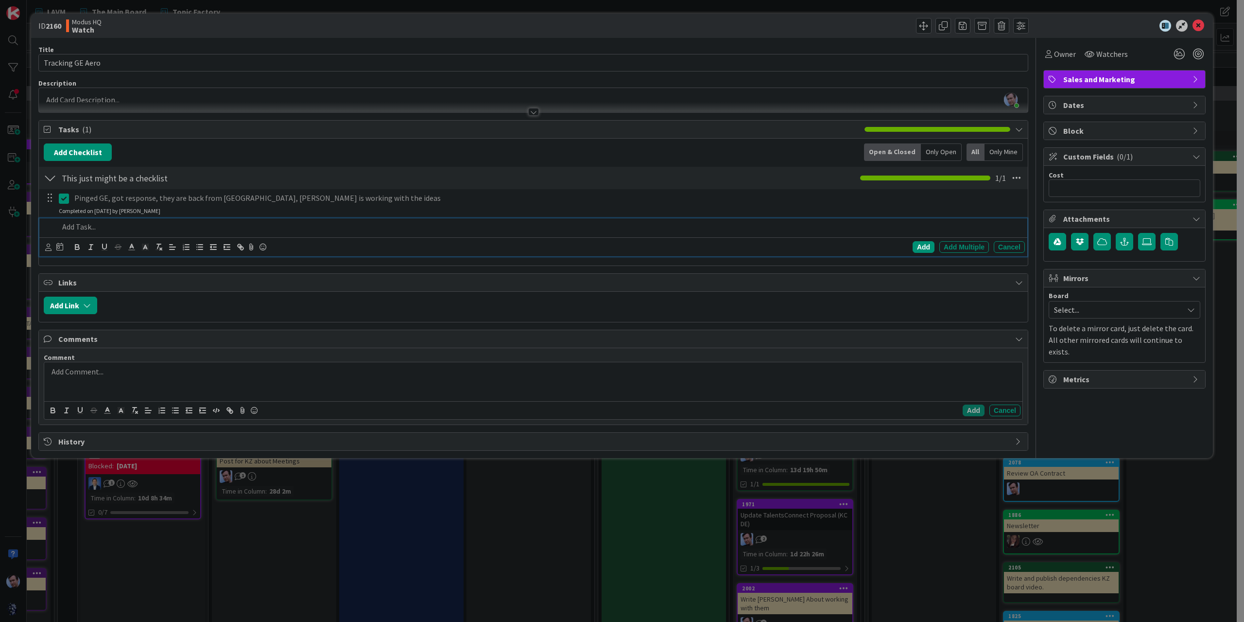
click at [79, 229] on p at bounding box center [540, 226] width 962 height 11
click at [922, 245] on div "Add" at bounding box center [924, 247] width 22 height 12
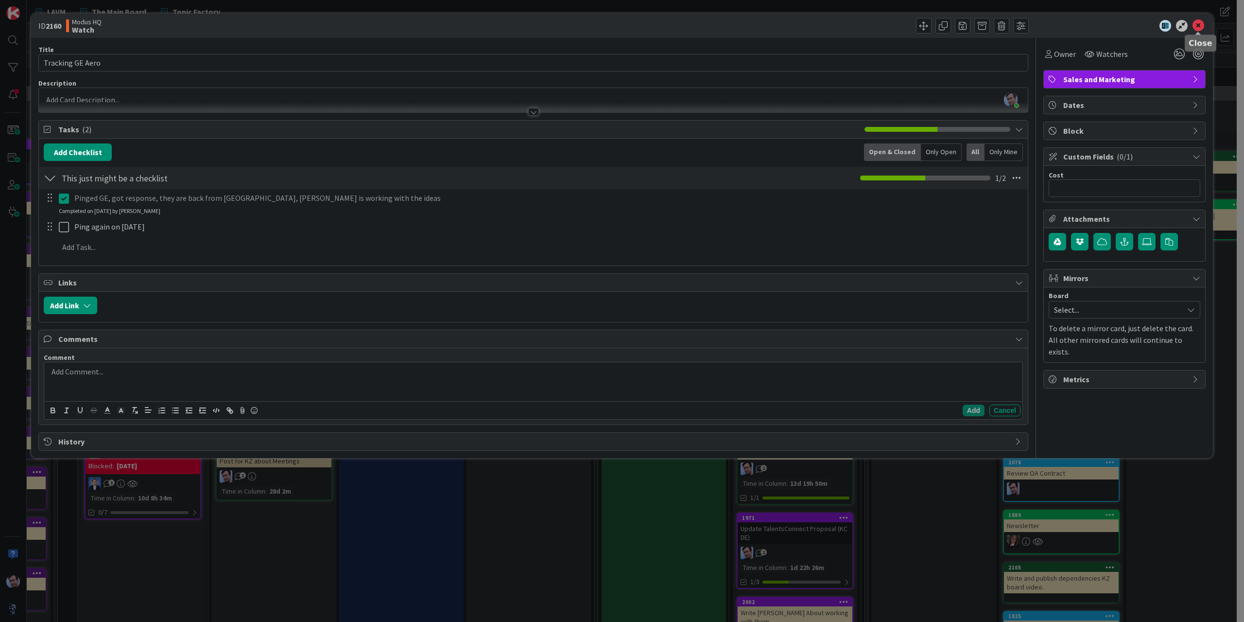
click at [1198, 25] on icon at bounding box center [1199, 26] width 12 height 12
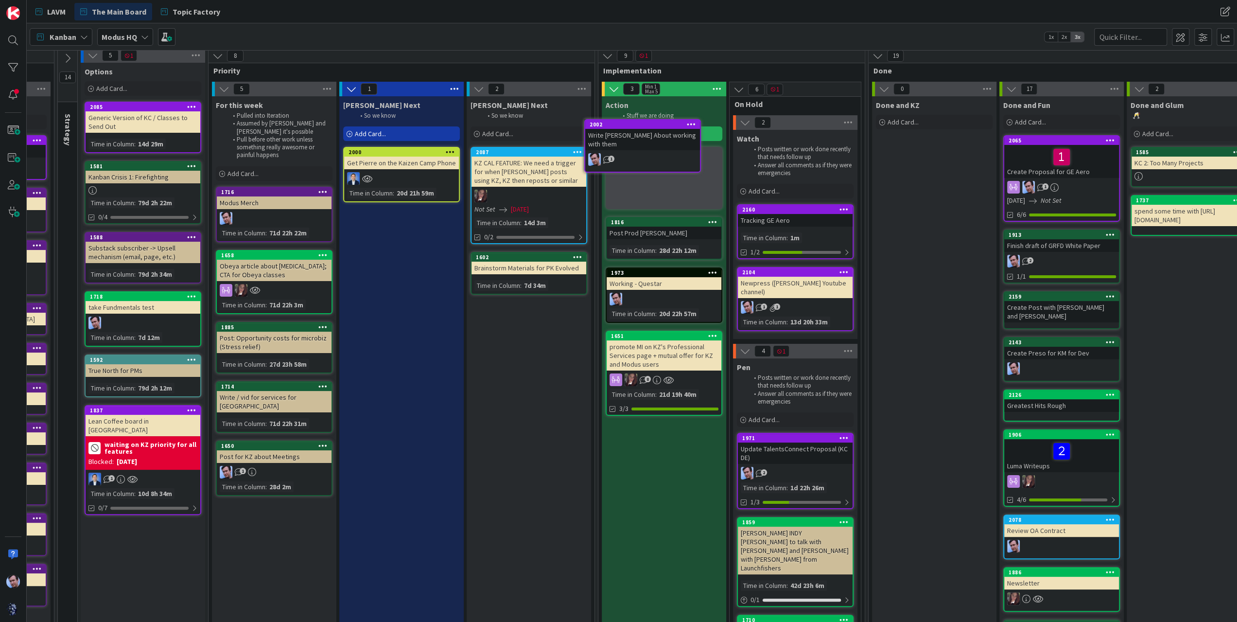
scroll to position [0, 108]
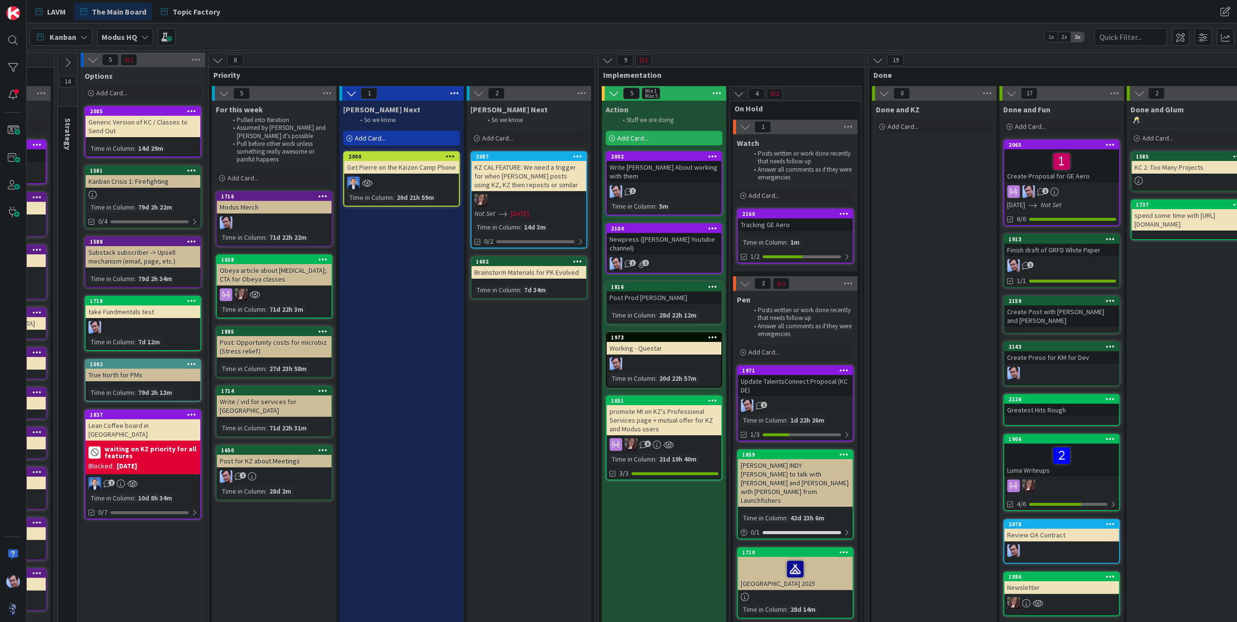
click at [628, 135] on span "Add Card..." at bounding box center [632, 138] width 31 height 9
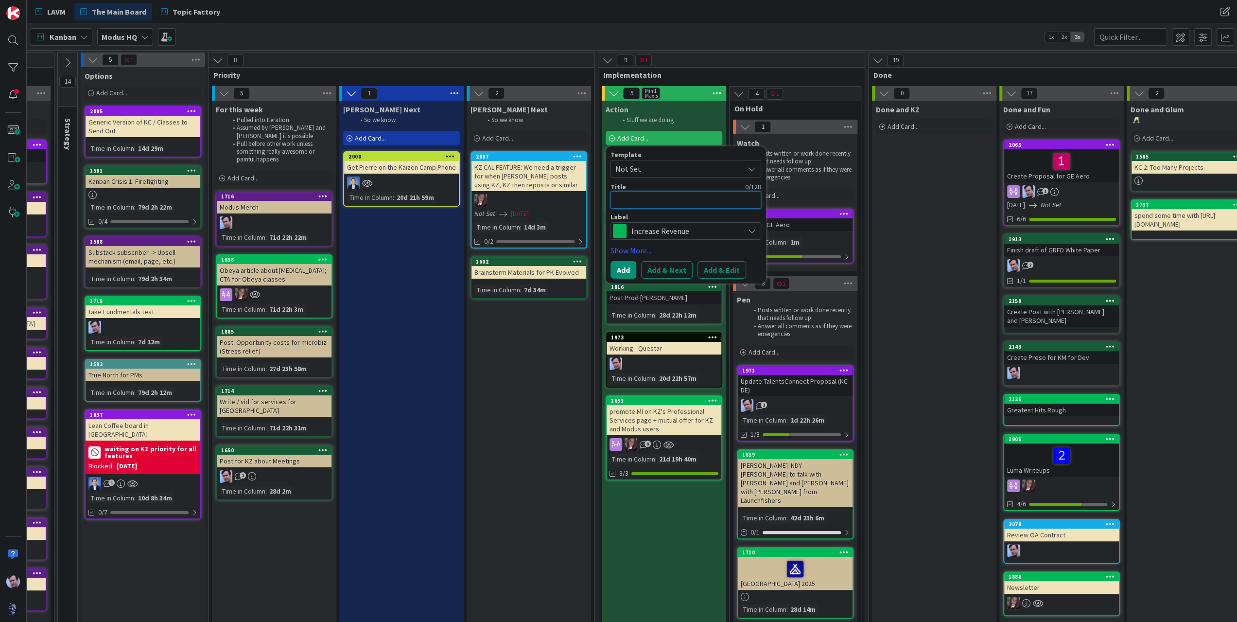
type textarea "x"
type textarea "K"
type textarea "x"
type textarea "KM"
type textarea "x"
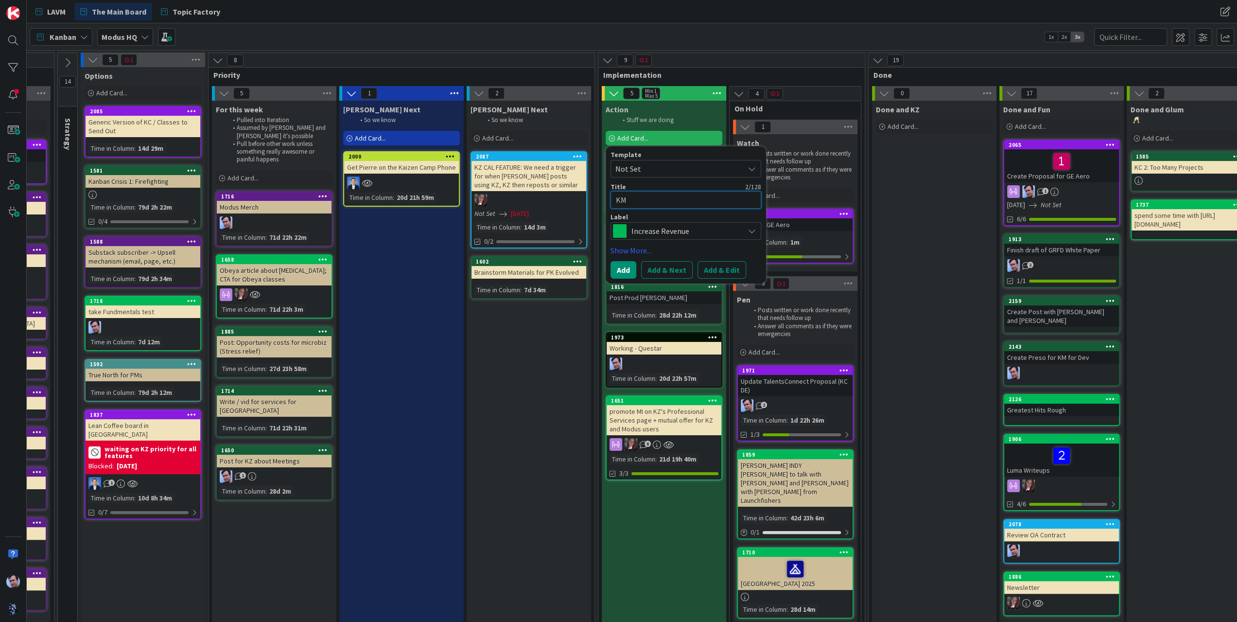
type textarea "KM"
type textarea "x"
type textarea "KM P"
type textarea "x"
type textarea "KM Pr"
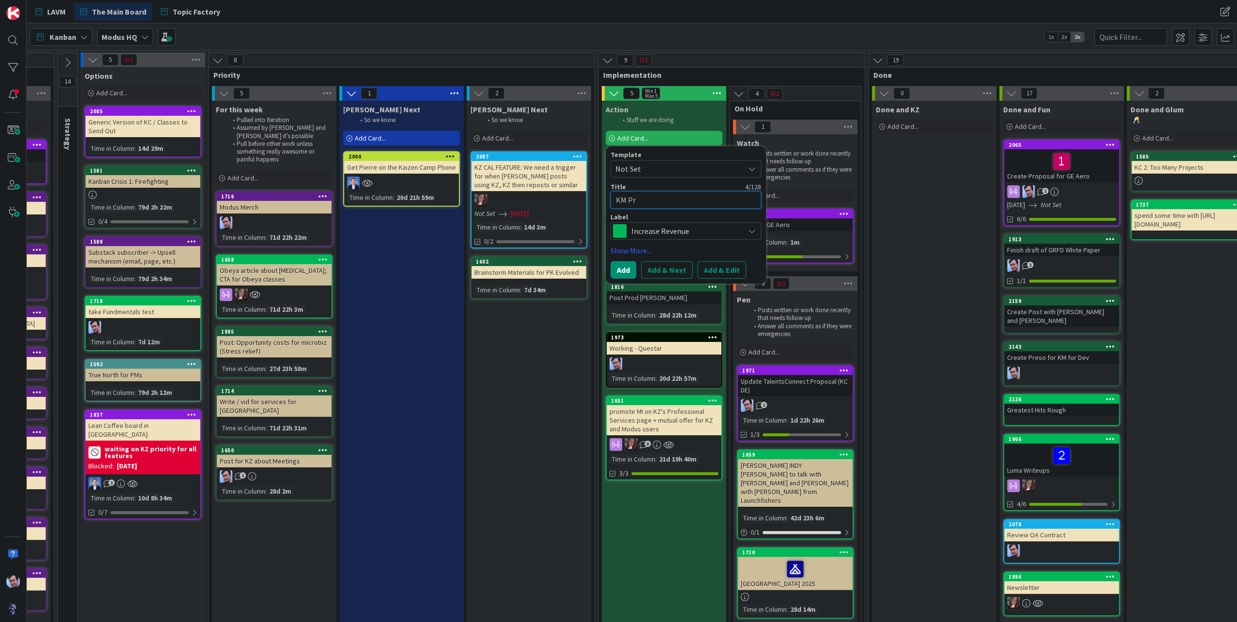
type textarea "x"
type textarea "KM Pre"
type textarea "x"
type textarea "KM Pres"
type textarea "x"
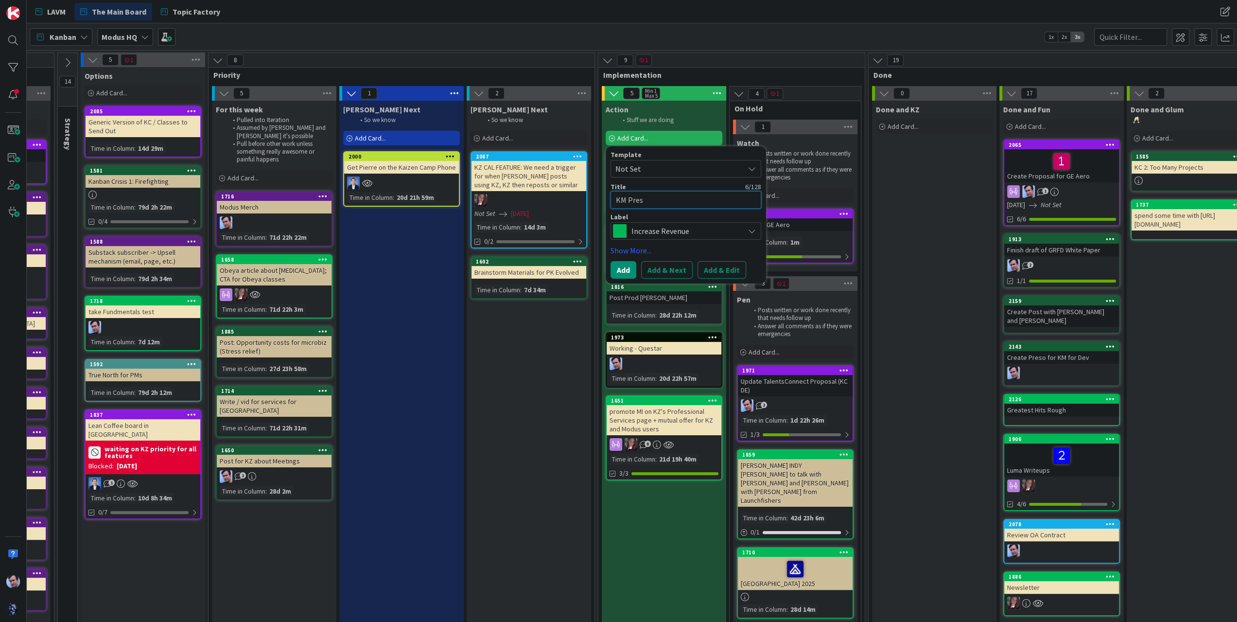
type textarea "KM Prese"
type textarea "x"
type textarea "KM Presen"
type textarea "x"
type textarea "KM Present"
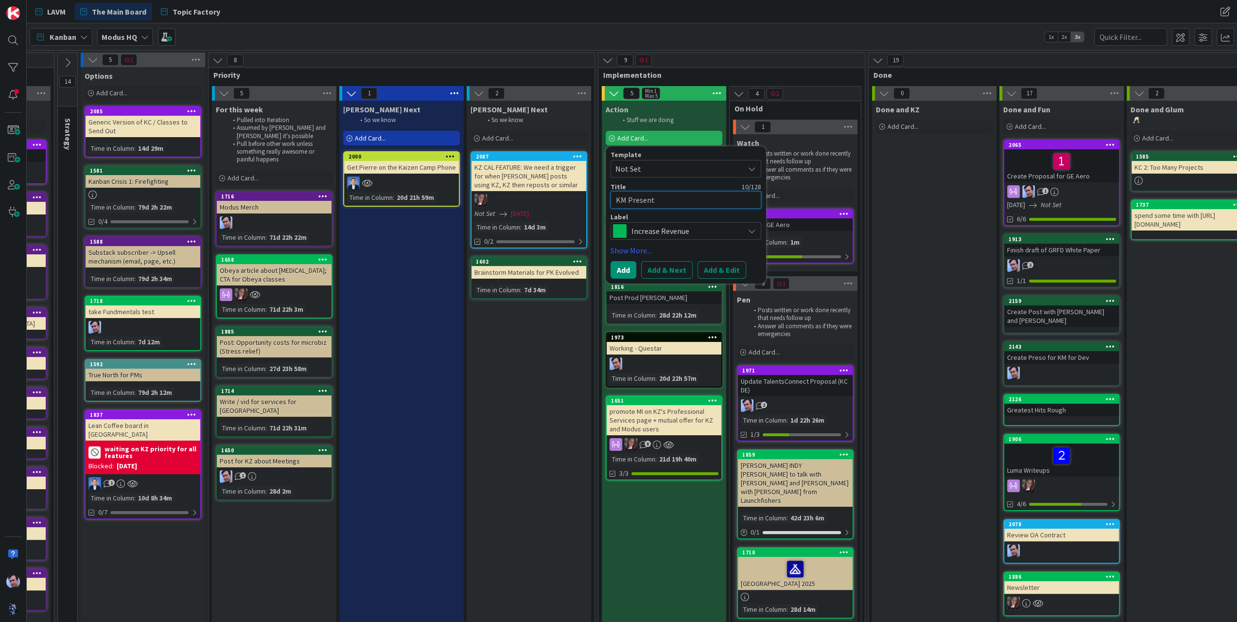
type textarea "x"
type textarea "KM Presenta"
type textarea "x"
type textarea "KM Presentat"
type textarea "x"
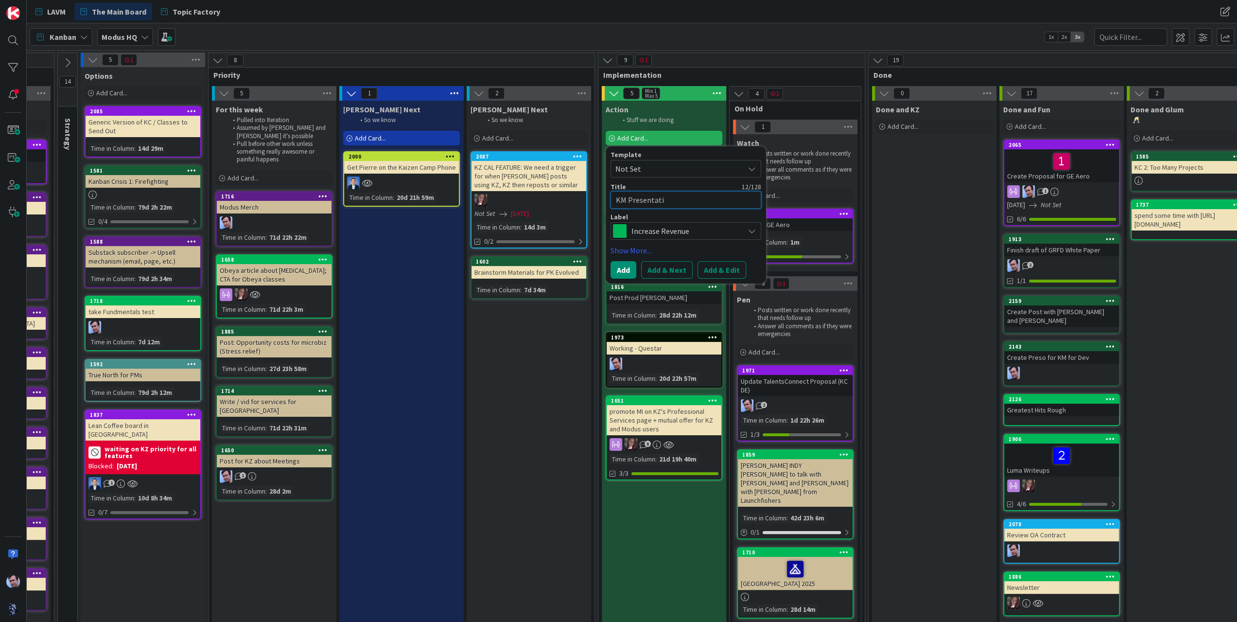
type textarea "KM Presentatio"
type textarea "x"
type textarea "KM Presentation"
click at [740, 228] on div "Increase Revenue" at bounding box center [685, 230] width 151 height 17
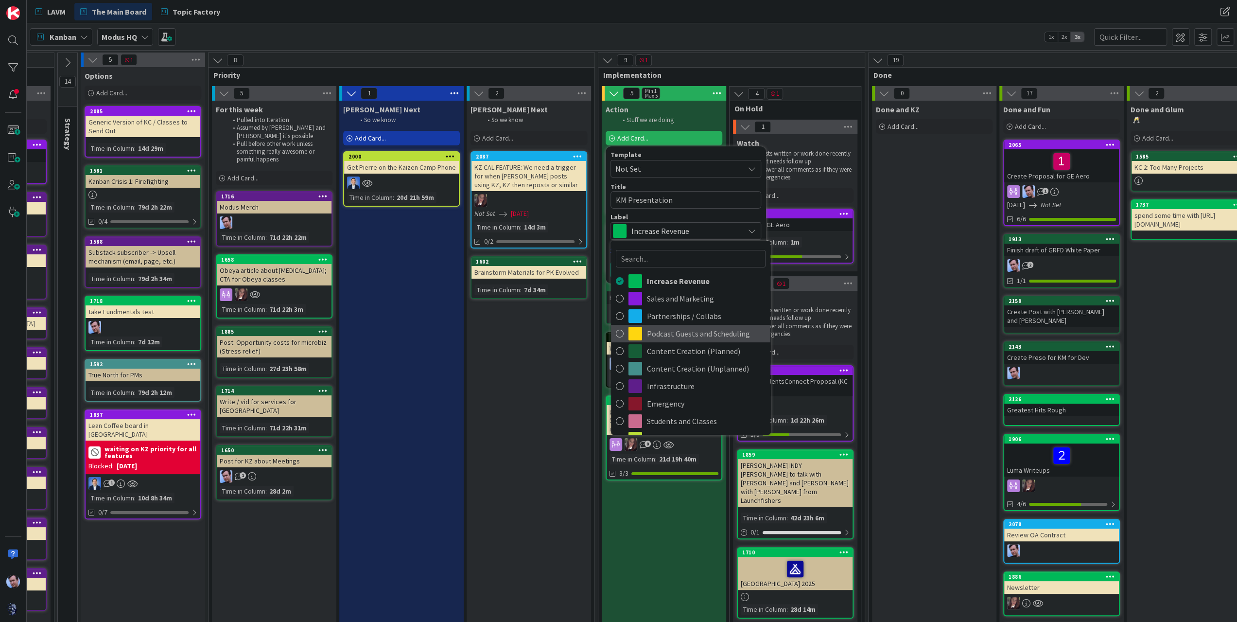
click at [660, 338] on span "Podcast Guests and Scheduling" at bounding box center [706, 333] width 119 height 15
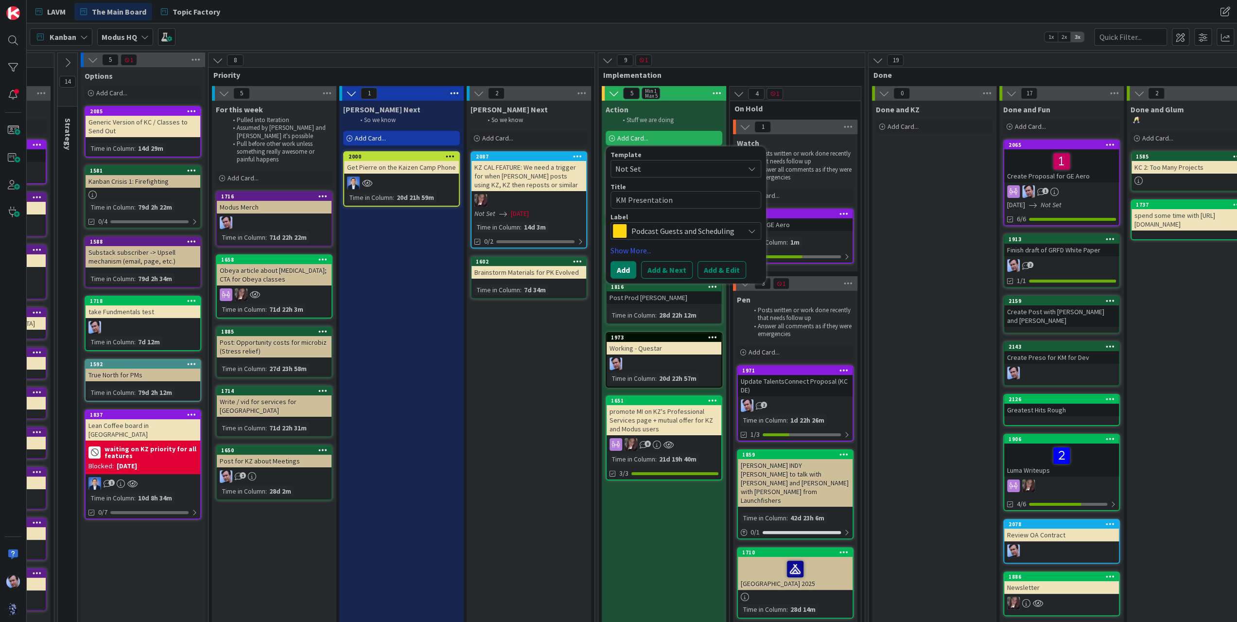
click at [628, 267] on button "Add" at bounding box center [623, 269] width 26 height 17
type textarea "x"
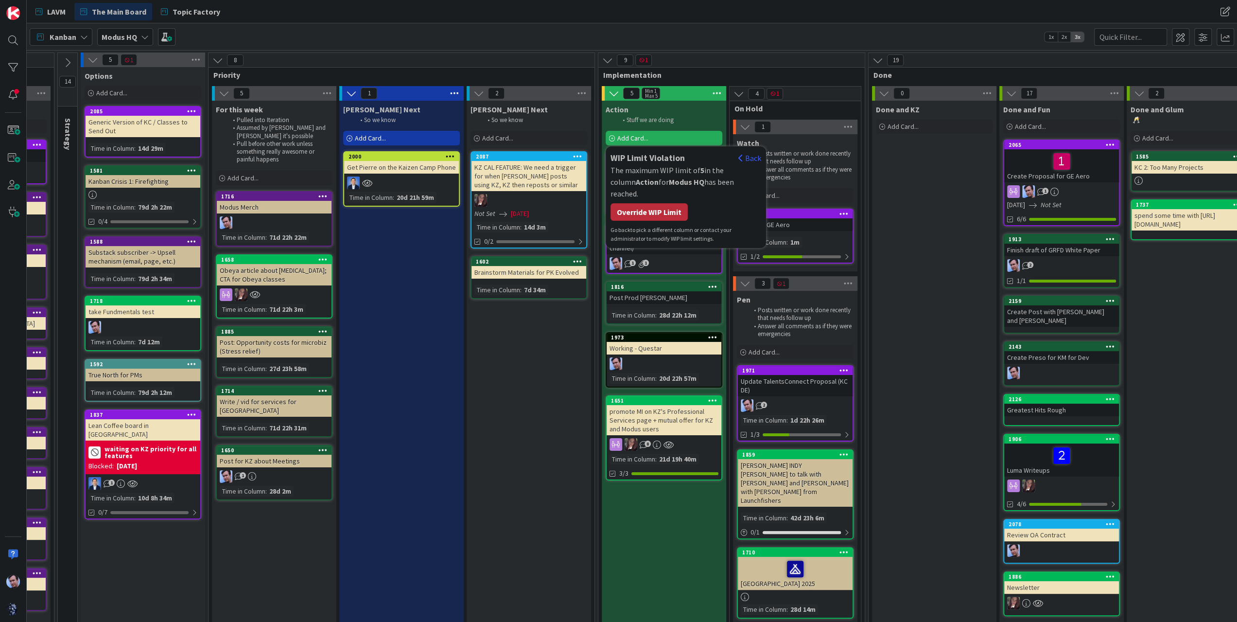
click at [654, 203] on div "Override WIP Limit" at bounding box center [648, 211] width 77 height 17
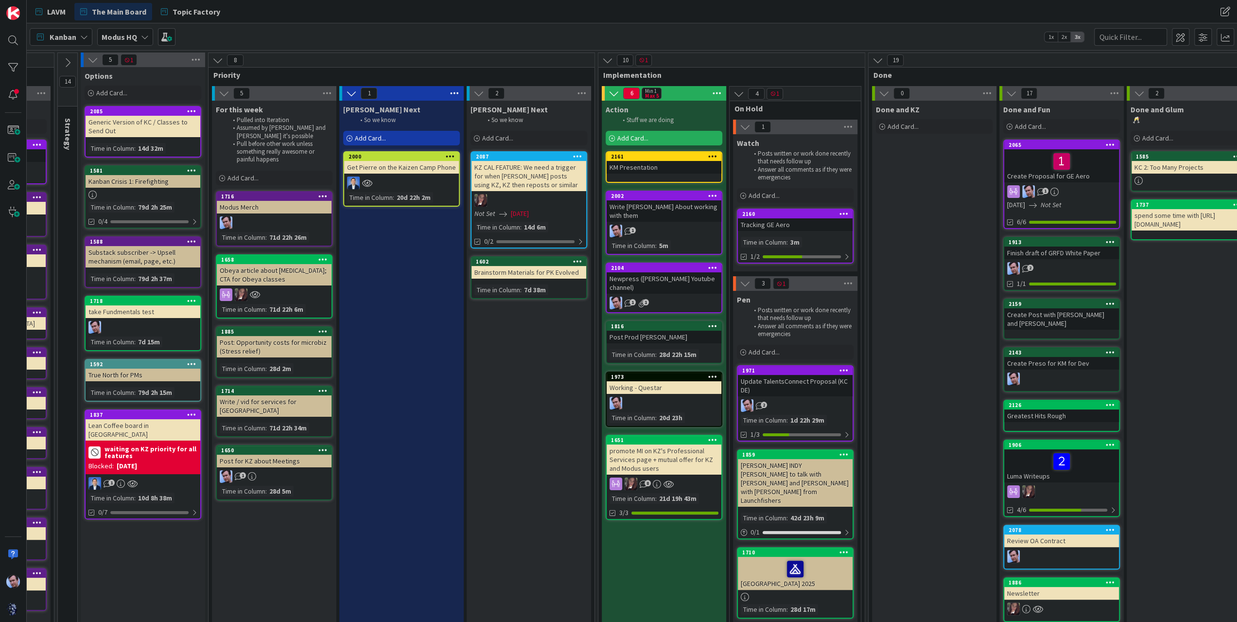
click at [672, 167] on div "KM Presentation" at bounding box center [664, 167] width 115 height 13
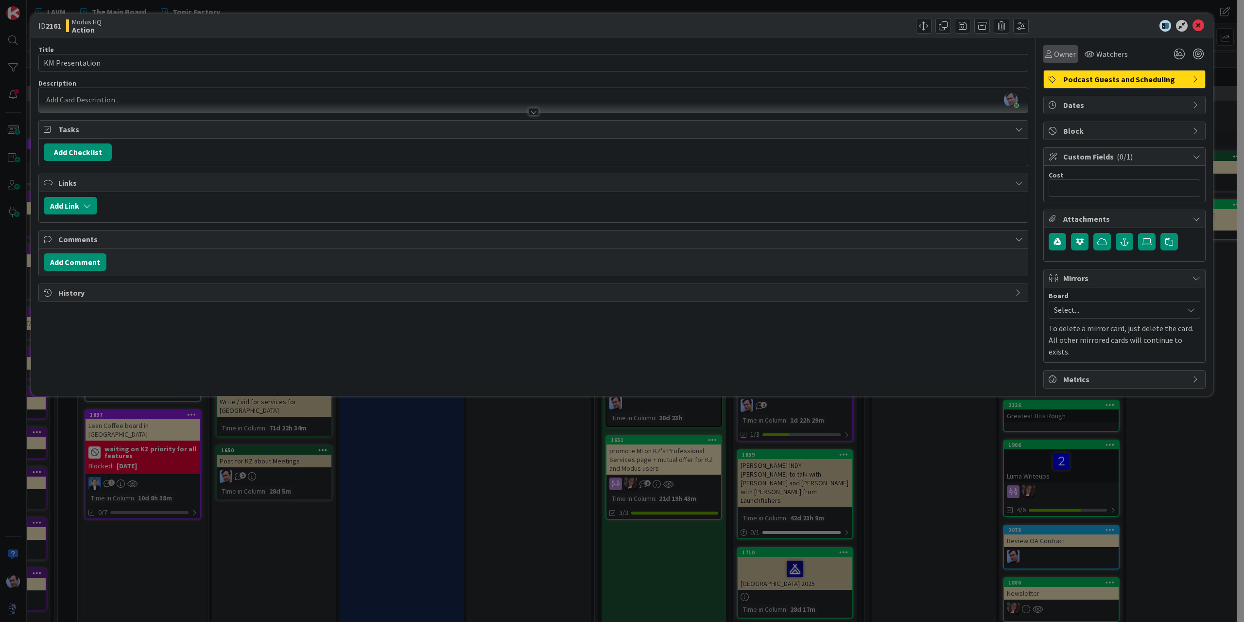
click at [1061, 56] on span "Owner" at bounding box center [1065, 54] width 22 height 12
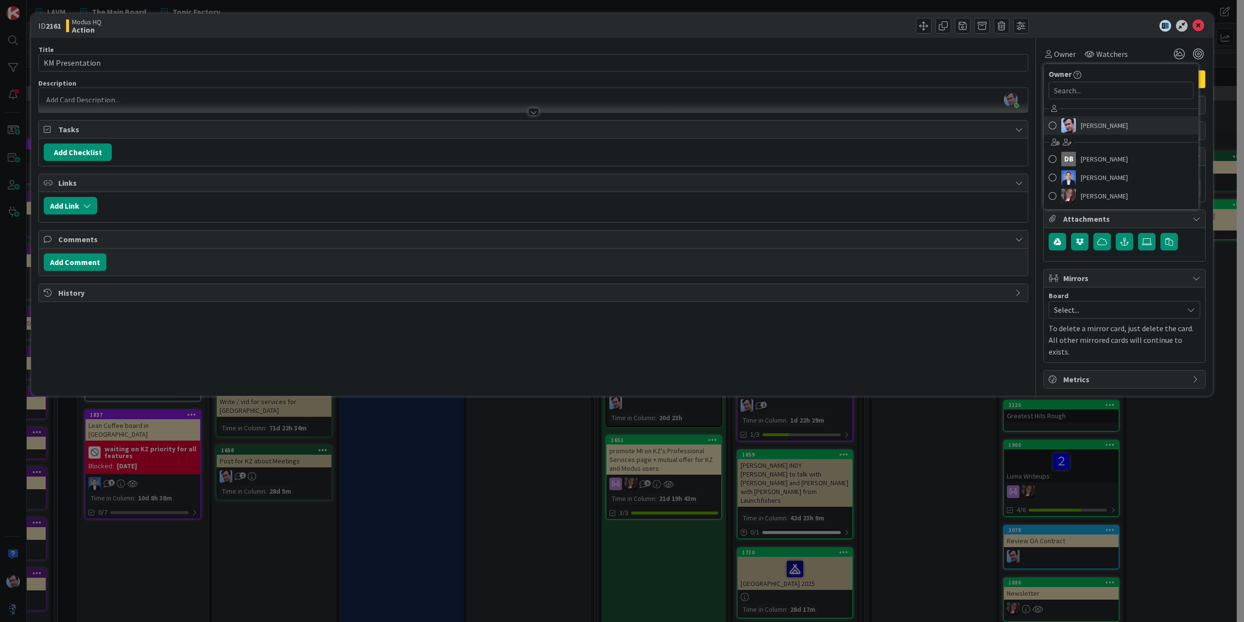
click at [1053, 123] on span at bounding box center [1053, 125] width 8 height 15
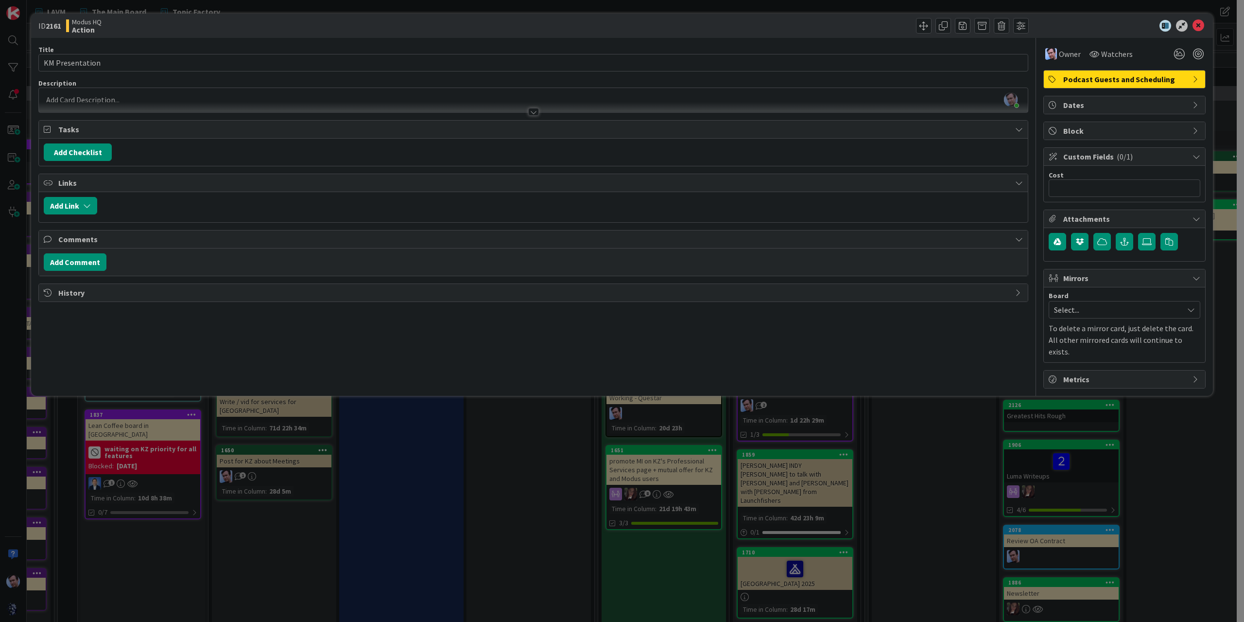
click at [1203, 26] on icon at bounding box center [1199, 26] width 12 height 12
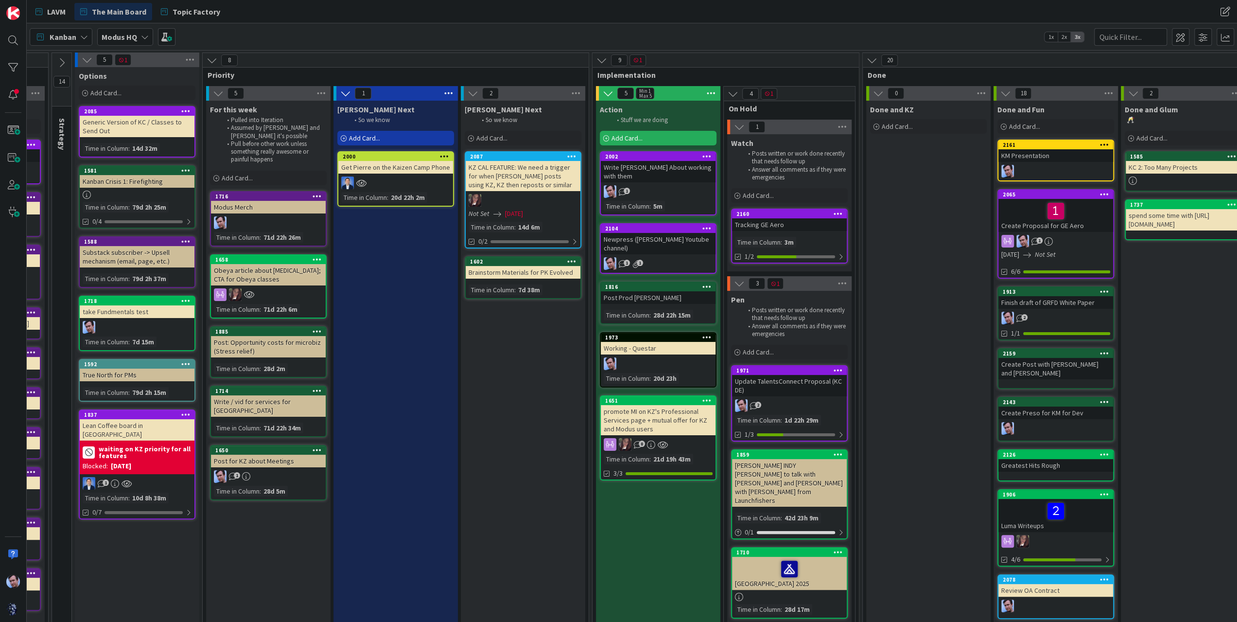
scroll to position [0, 116]
